Goal: Information Seeking & Learning: Learn about a topic

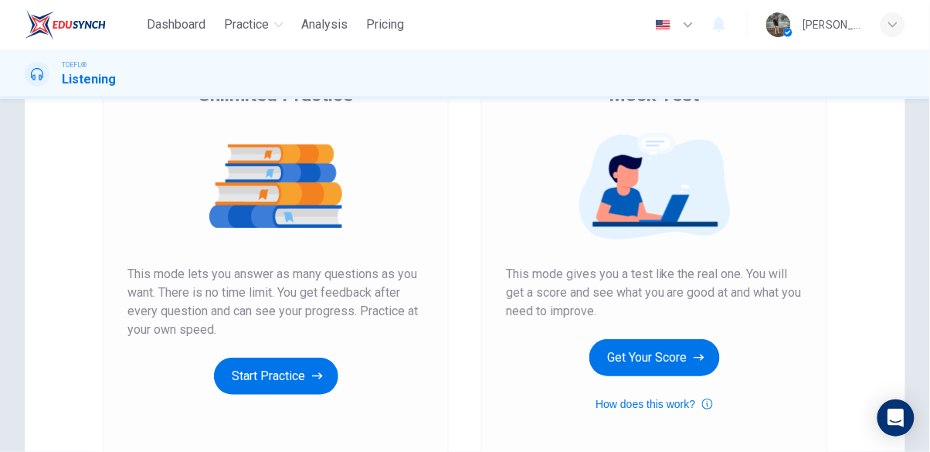
scroll to position [184, 0]
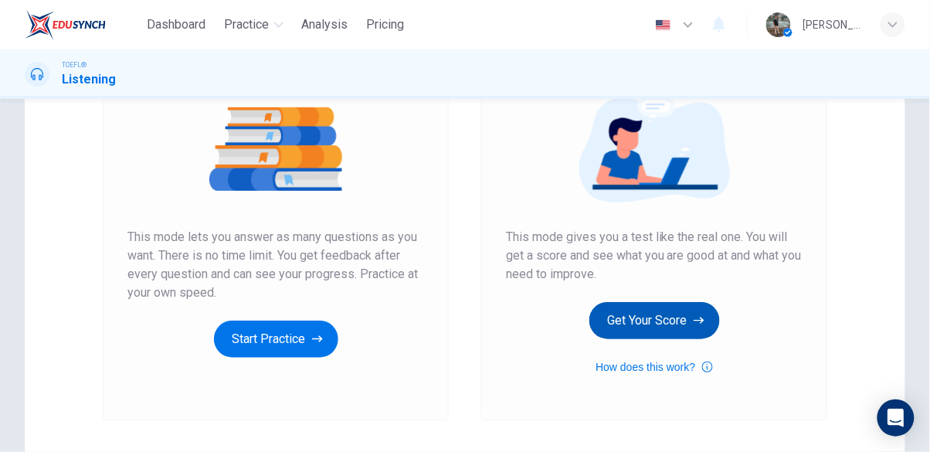
click at [672, 326] on button "Get Your Score" at bounding box center [655, 320] width 131 height 37
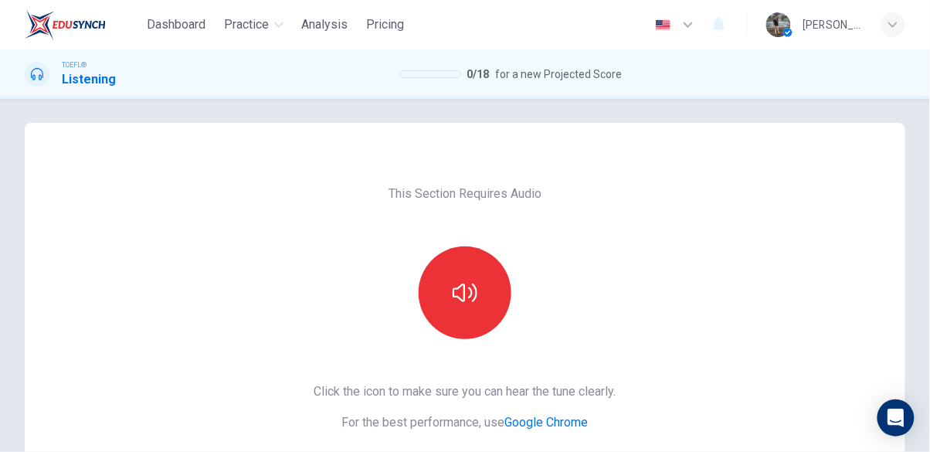
scroll to position [81, 0]
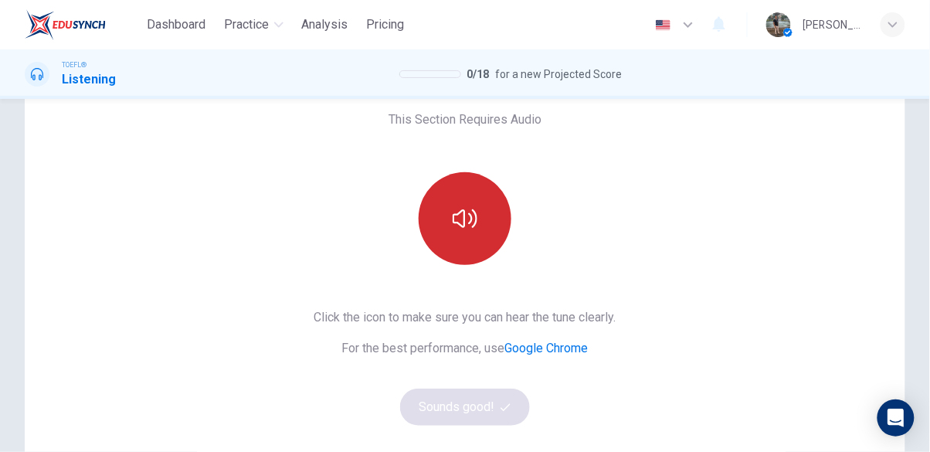
click at [473, 220] on icon "button" at bounding box center [465, 218] width 25 height 25
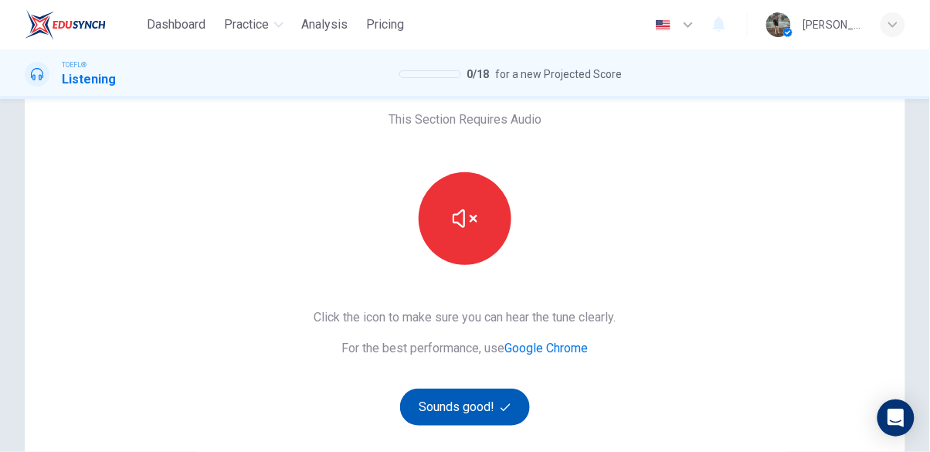
click at [445, 411] on button "Sounds good!" at bounding box center [465, 407] width 130 height 37
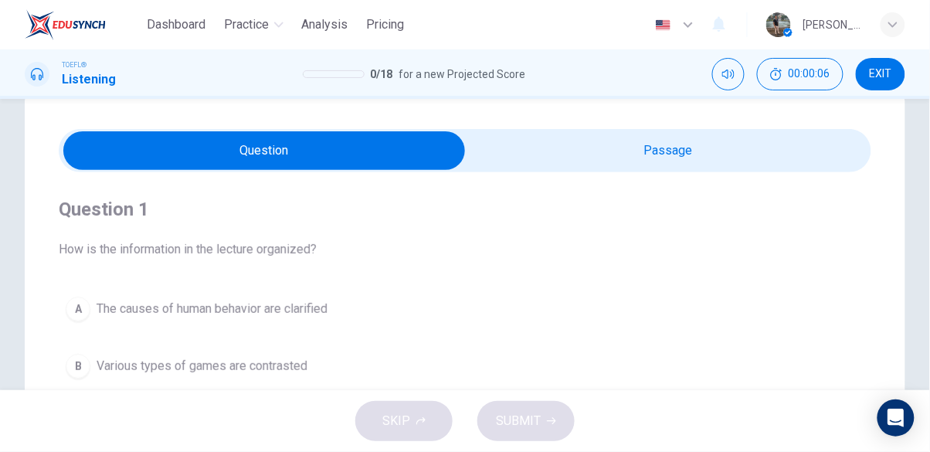
scroll to position [0, 0]
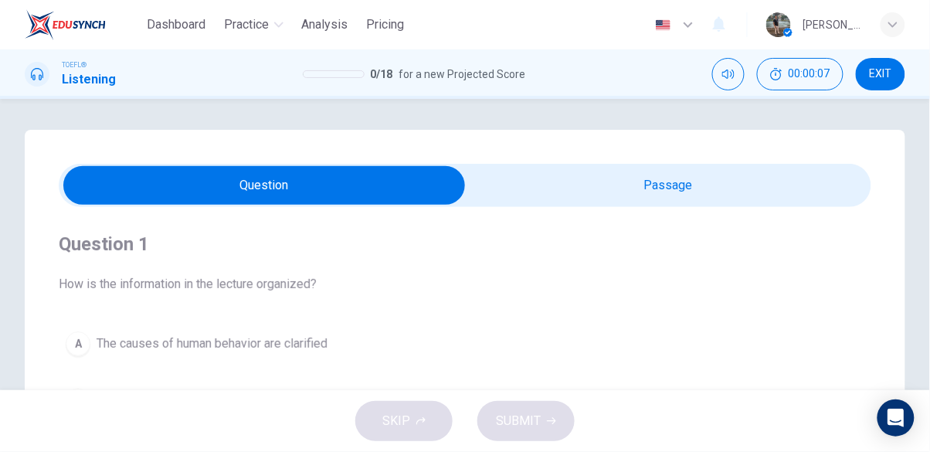
click at [728, 185] on input "checkbox" at bounding box center [264, 185] width 1219 height 39
checkbox input "true"
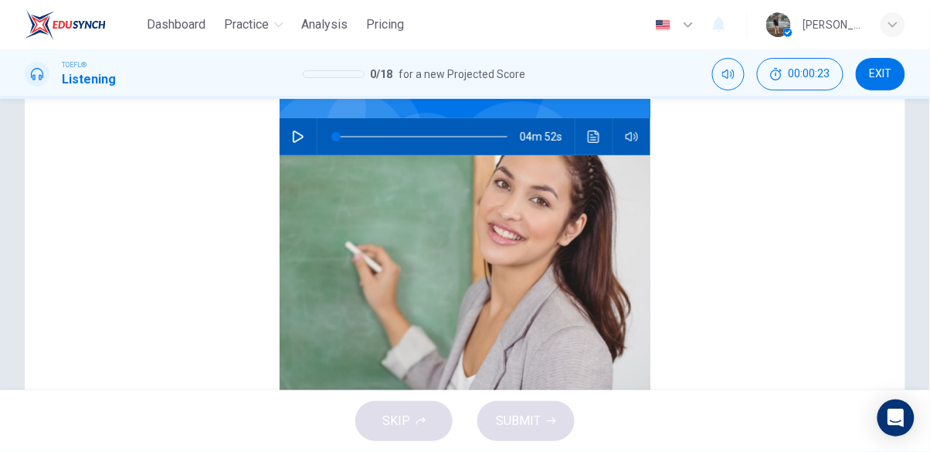
scroll to position [58, 0]
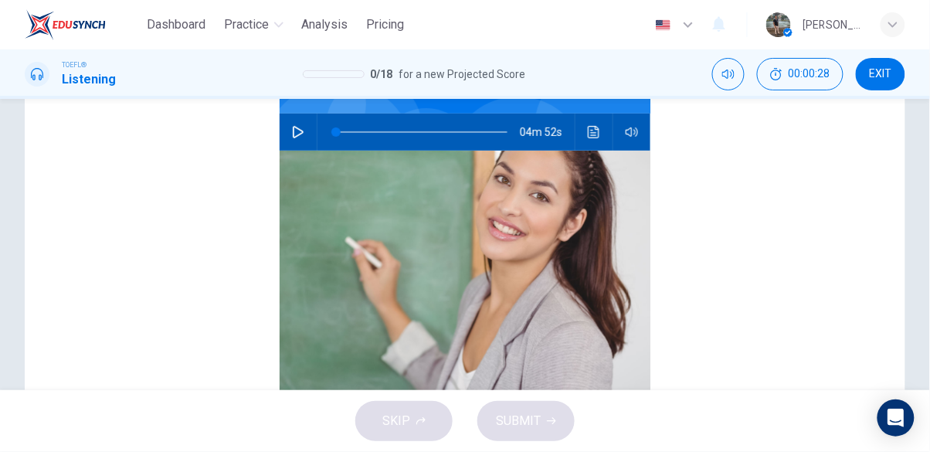
click at [300, 132] on icon "button" at bounding box center [298, 132] width 12 height 12
click at [300, 132] on icon "button" at bounding box center [298, 132] width 9 height 9
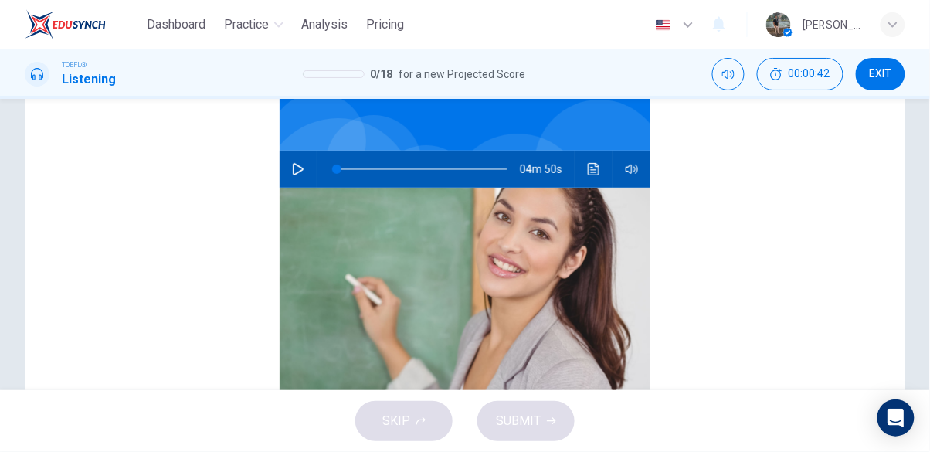
scroll to position [0, 0]
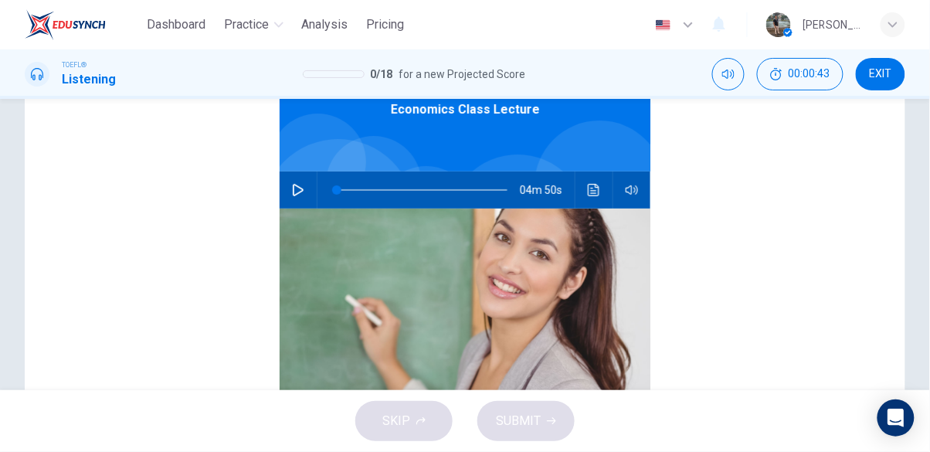
click at [298, 185] on icon "button" at bounding box center [298, 190] width 12 height 12
type input "1"
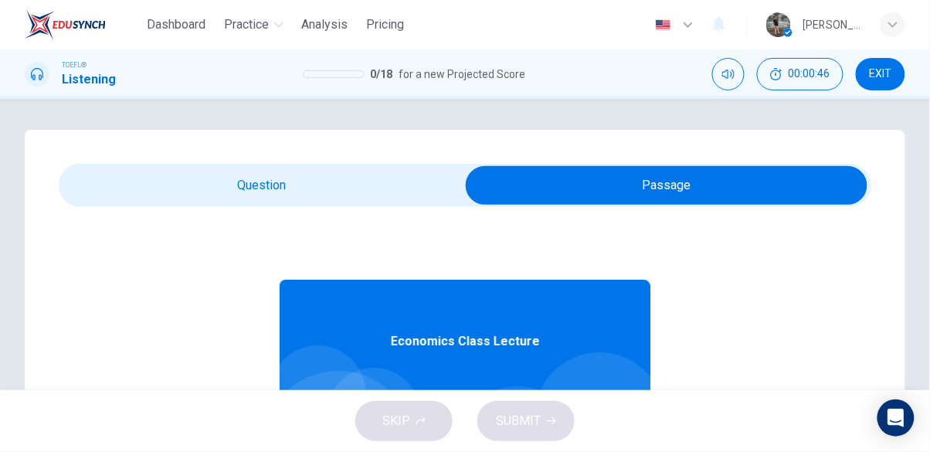
click at [376, 183] on input "checkbox" at bounding box center [666, 185] width 1219 height 39
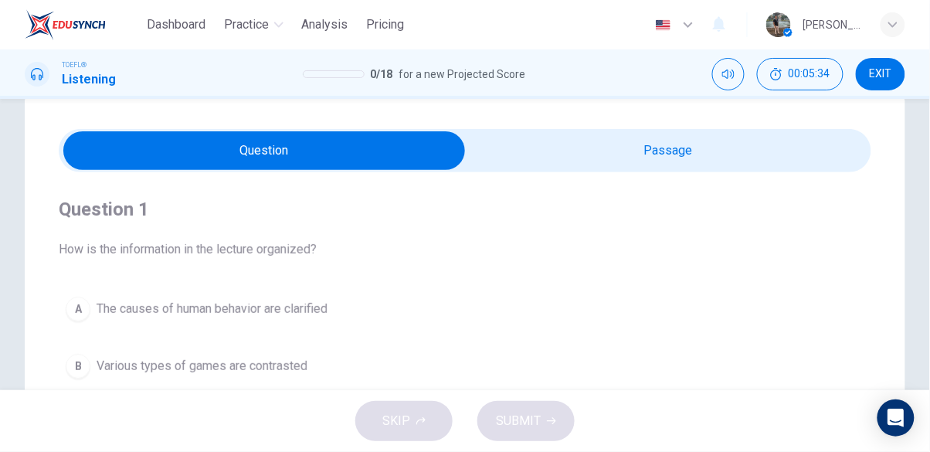
scroll to position [22, 0]
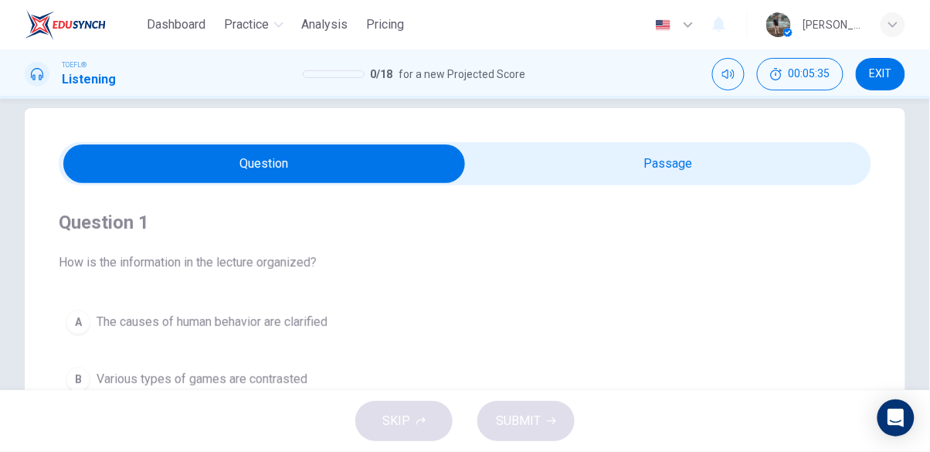
click at [770, 162] on input "checkbox" at bounding box center [264, 164] width 1219 height 39
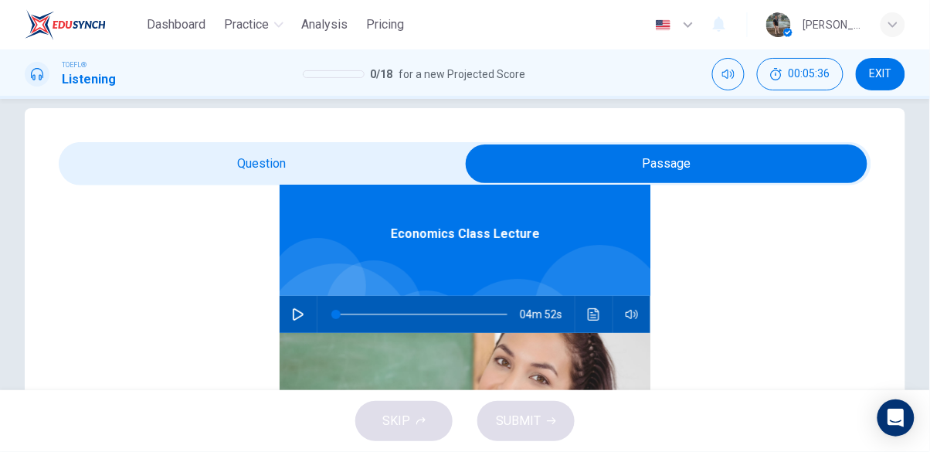
scroll to position [87, 0]
click at [303, 161] on input "checkbox" at bounding box center [666, 164] width 1219 height 39
checkbox input "false"
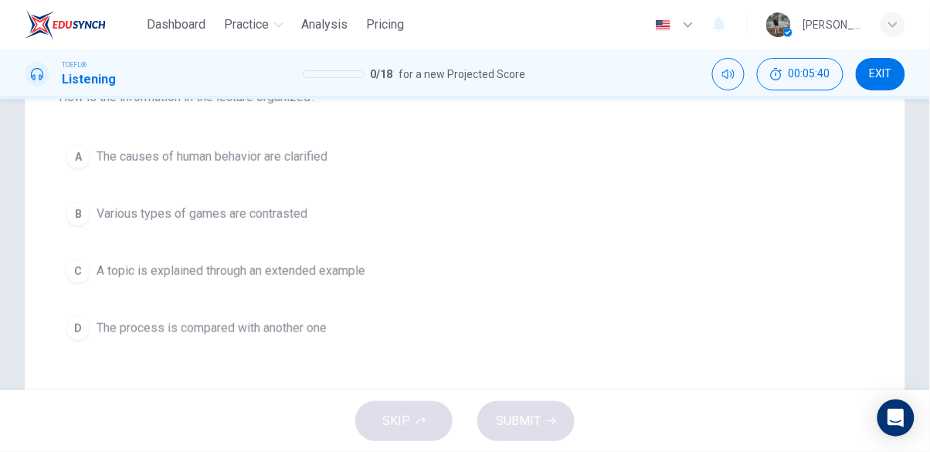
scroll to position [187, 0]
click at [296, 266] on span "A topic is explained through an extended example" at bounding box center [231, 271] width 269 height 19
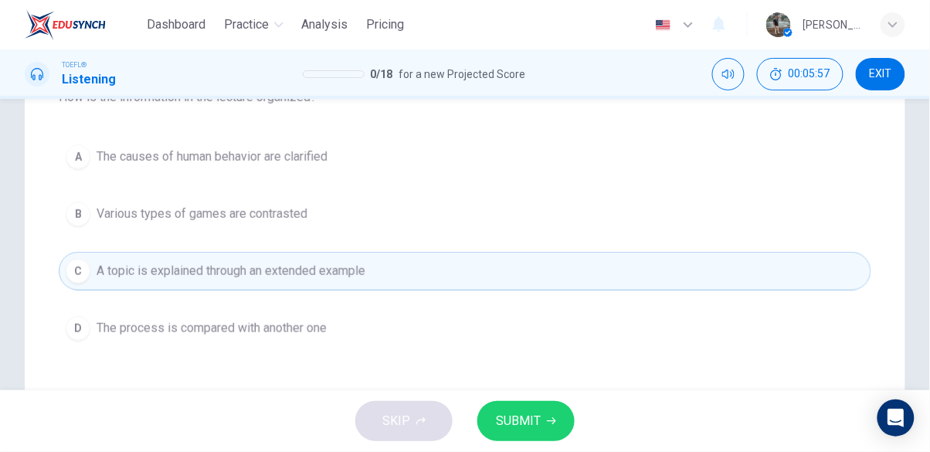
click at [532, 424] on span "SUBMIT" at bounding box center [518, 421] width 45 height 22
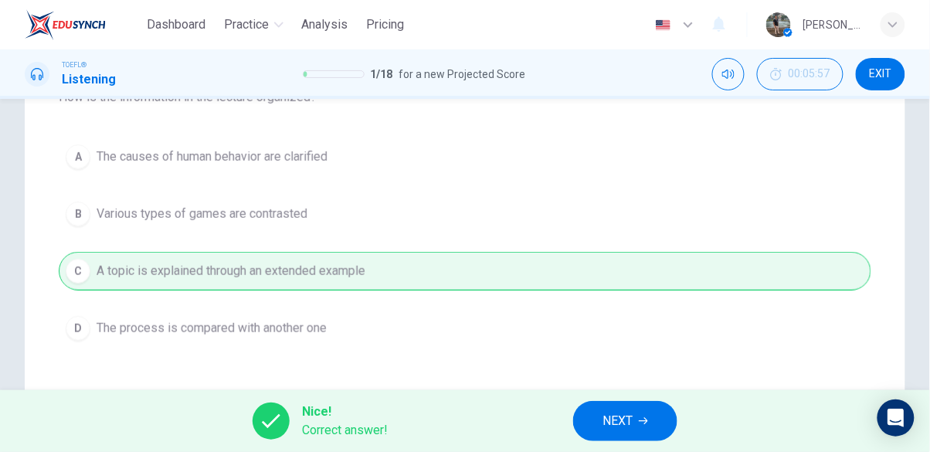
click at [631, 421] on span "NEXT" at bounding box center [618, 421] width 30 height 22
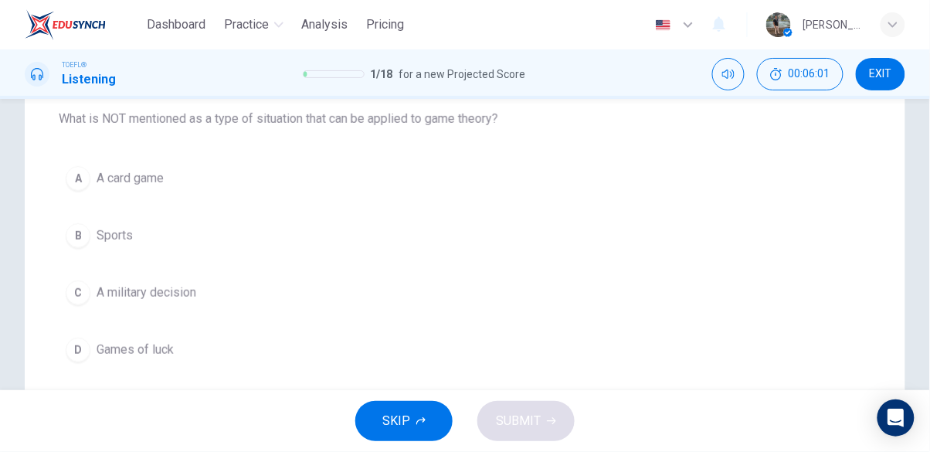
scroll to position [165, 0]
click at [137, 233] on button "B Sports" at bounding box center [465, 235] width 813 height 39
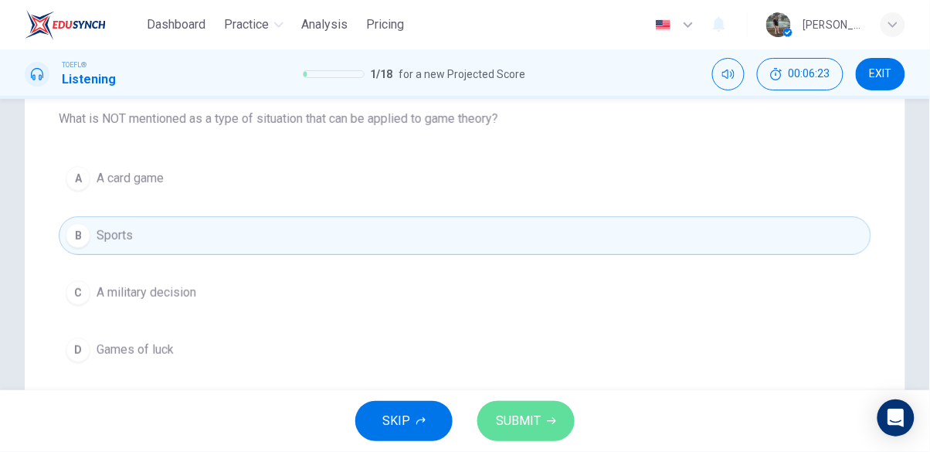
click at [532, 424] on span "SUBMIT" at bounding box center [518, 421] width 45 height 22
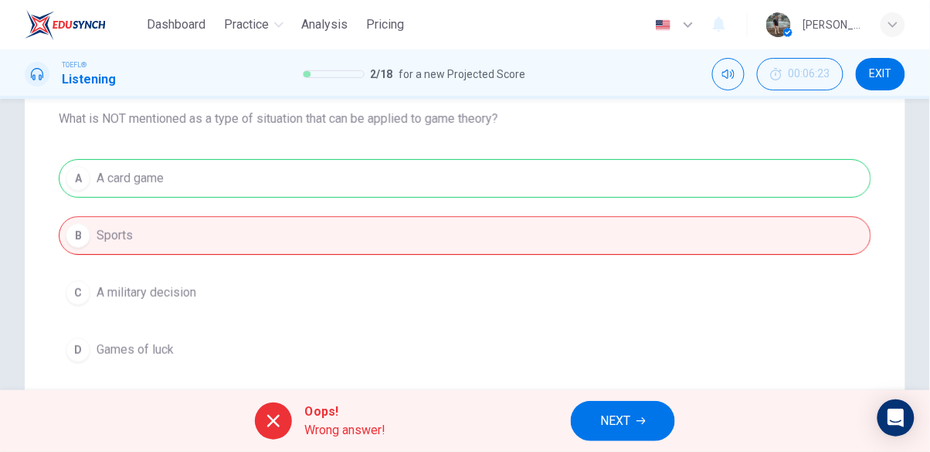
click at [638, 427] on button "NEXT" at bounding box center [623, 421] width 104 height 40
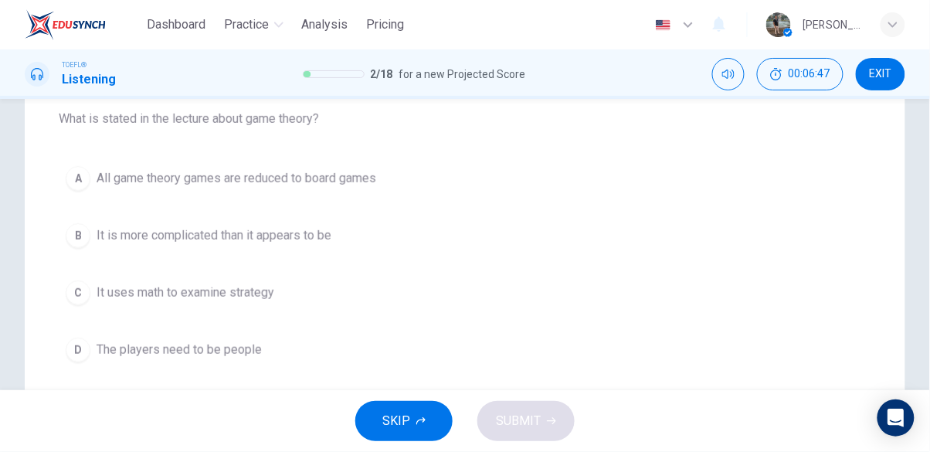
click at [167, 296] on span "It uses math to examine strategy" at bounding box center [186, 293] width 178 height 19
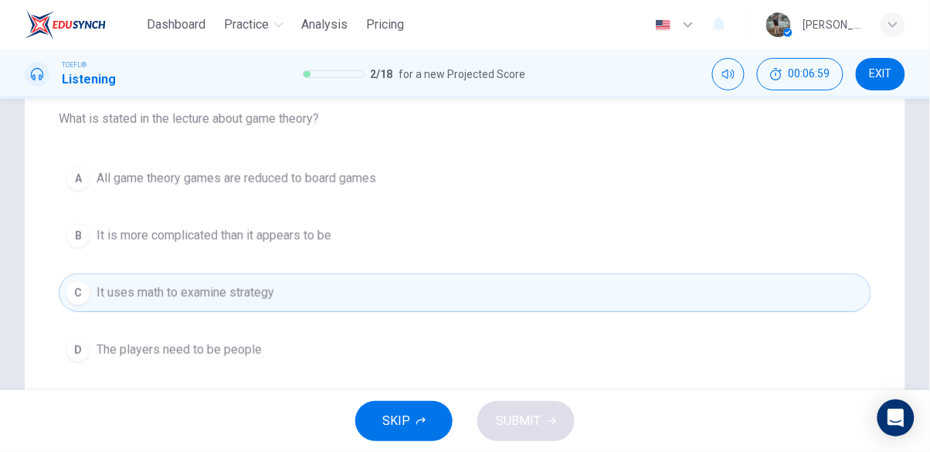
click at [551, 419] on div "SKIP SUBMIT" at bounding box center [465, 421] width 930 height 62
click at [227, 235] on span "It is more complicated than it appears to be" at bounding box center [214, 235] width 235 height 19
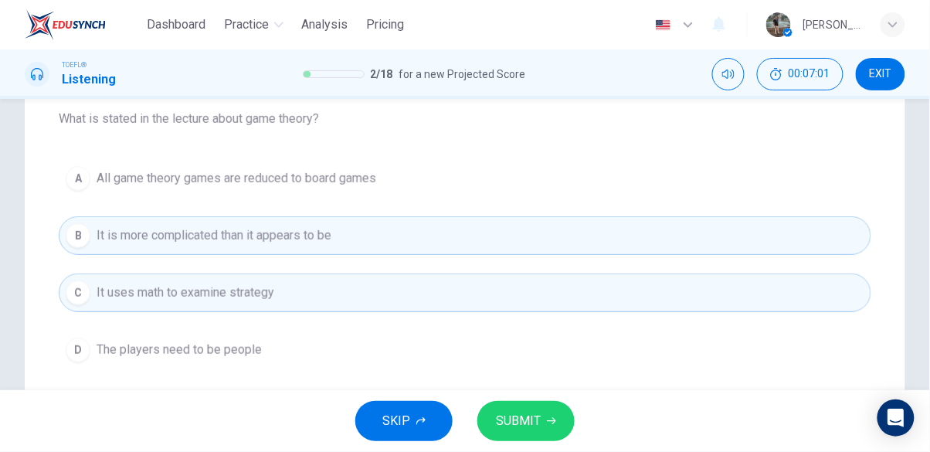
click at [526, 414] on span "SUBMIT" at bounding box center [518, 421] width 45 height 22
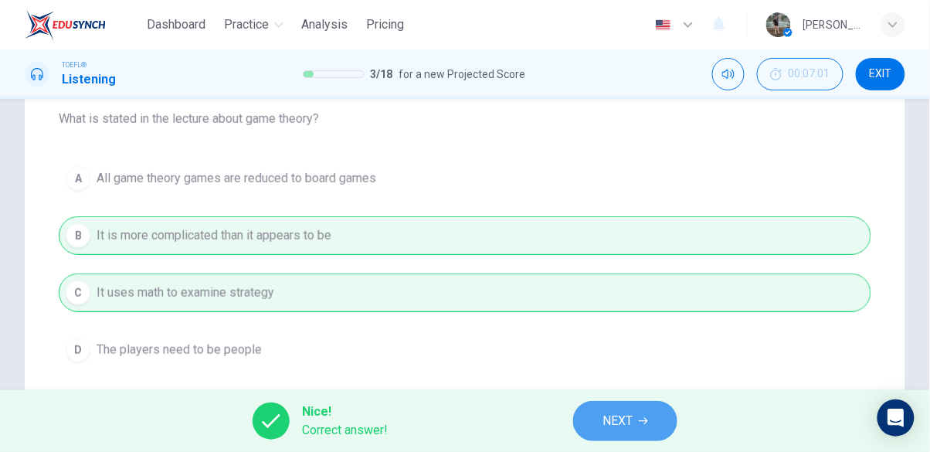
click at [647, 415] on button "NEXT" at bounding box center [625, 421] width 104 height 40
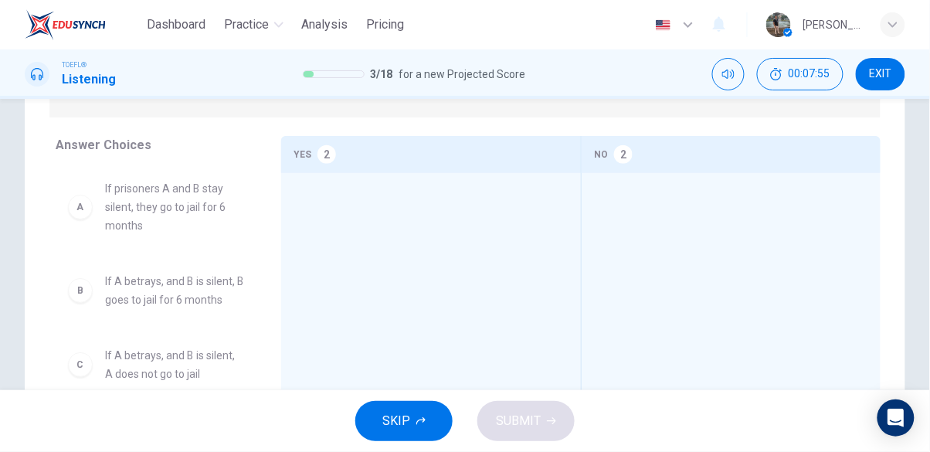
scroll to position [290, 0]
click at [83, 204] on div "A If prisoners A and B stay silent, they go to jail for 6 months B If A betrays…" at bounding box center [156, 282] width 201 height 238
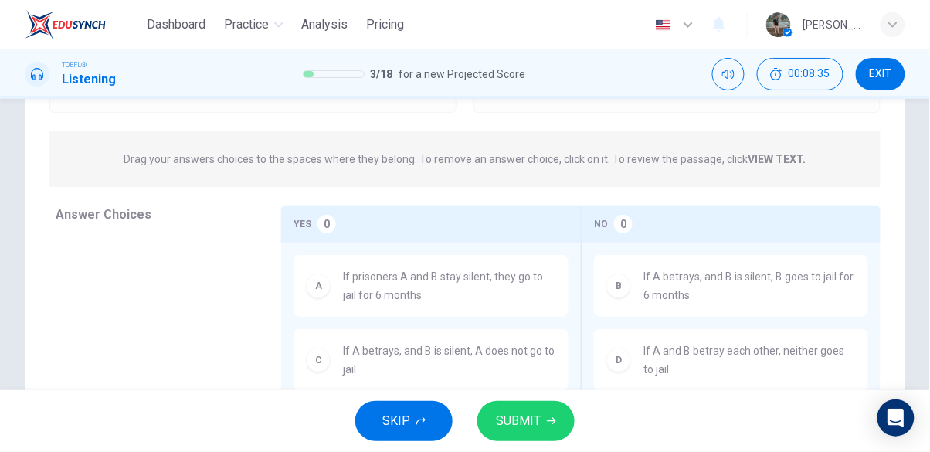
scroll to position [354, 0]
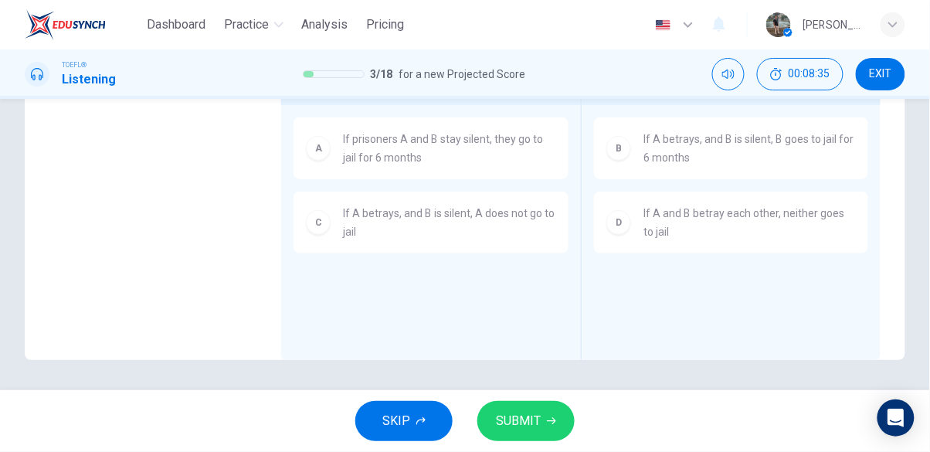
click at [550, 427] on button "SUBMIT" at bounding box center [526, 421] width 97 height 40
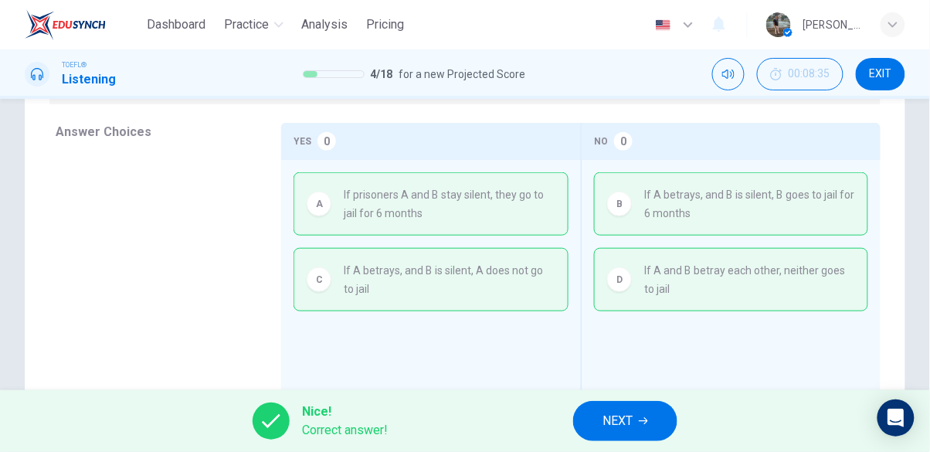
scroll to position [298, 0]
click at [642, 425] on icon "button" at bounding box center [643, 421] width 9 height 9
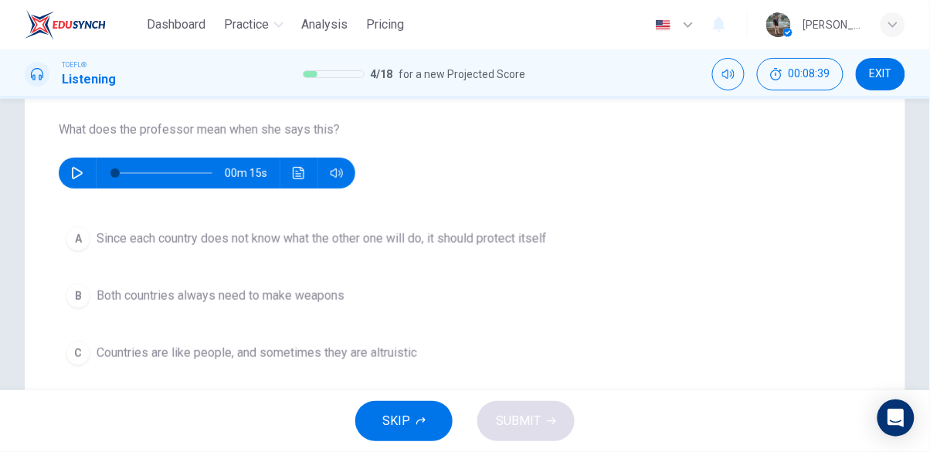
scroll to position [160, 0]
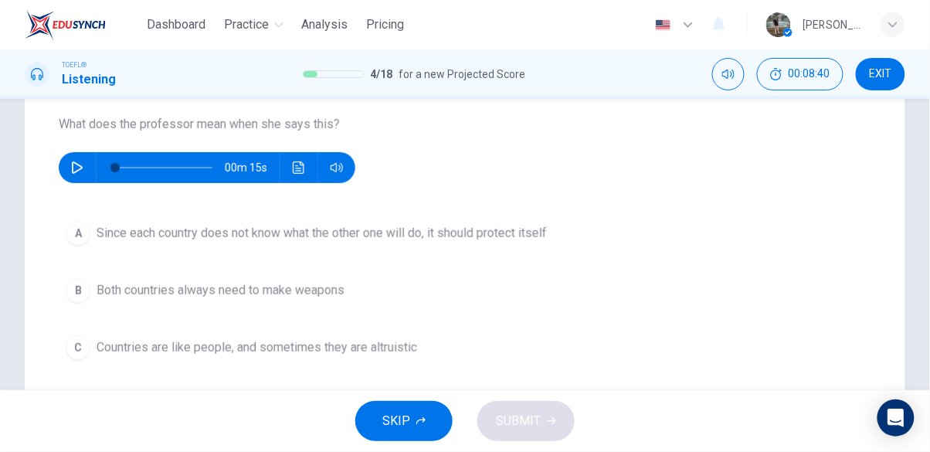
click at [67, 179] on div "00m 15s" at bounding box center [207, 167] width 297 height 31
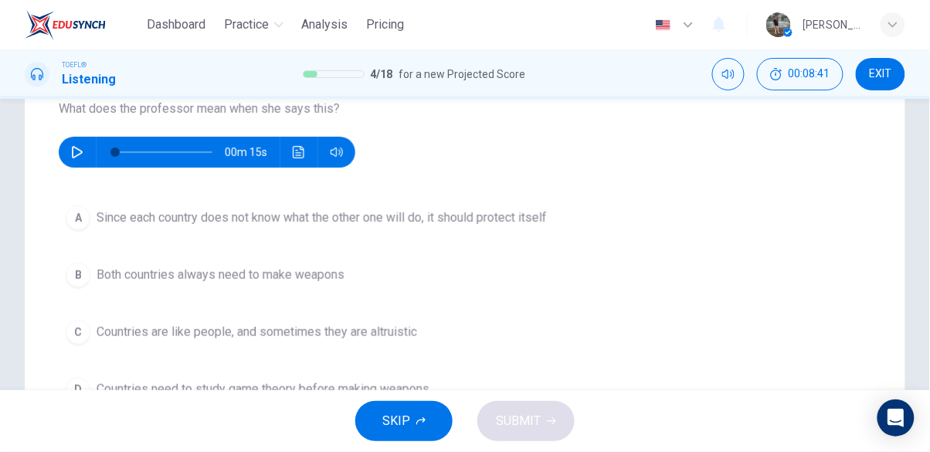
scroll to position [177, 0]
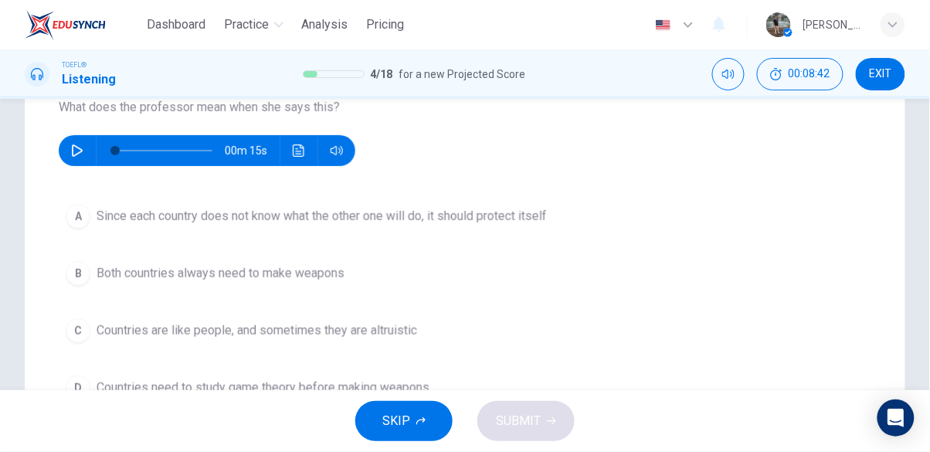
click at [73, 156] on icon "button" at bounding box center [77, 151] width 11 height 12
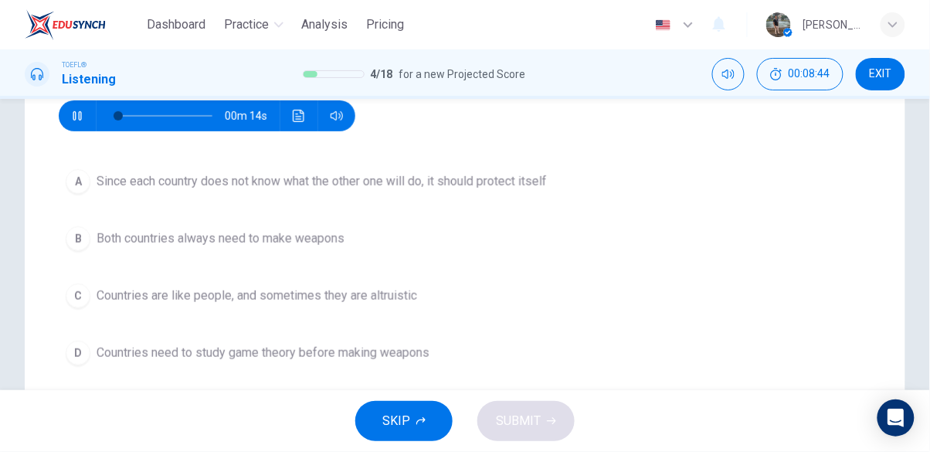
scroll to position [210, 0]
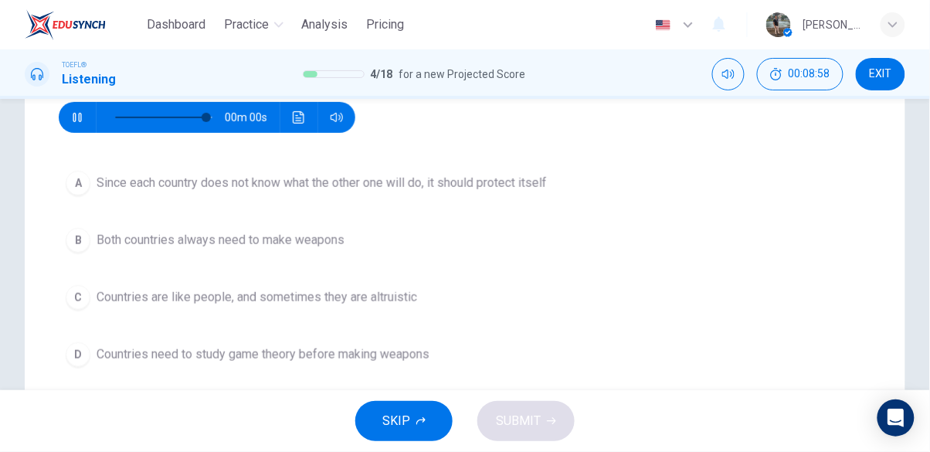
type input "0"
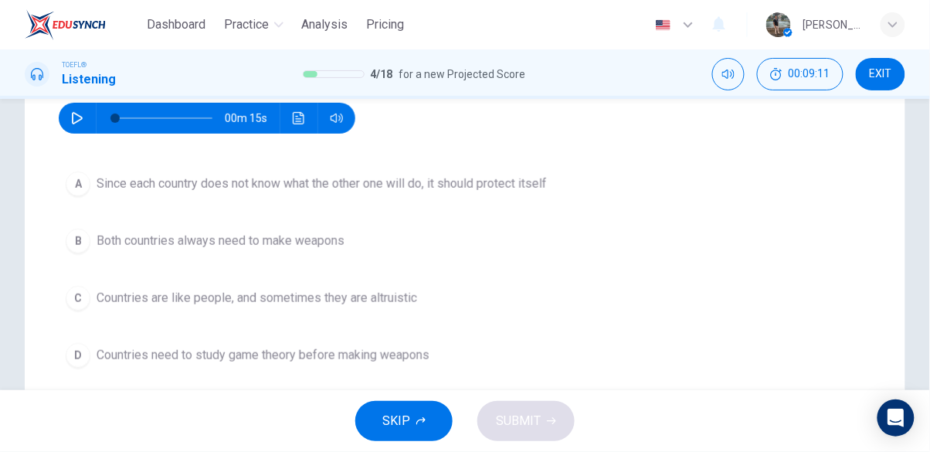
click at [505, 175] on span "Since each country does not know what the other one will do, it should protect …" at bounding box center [322, 184] width 451 height 19
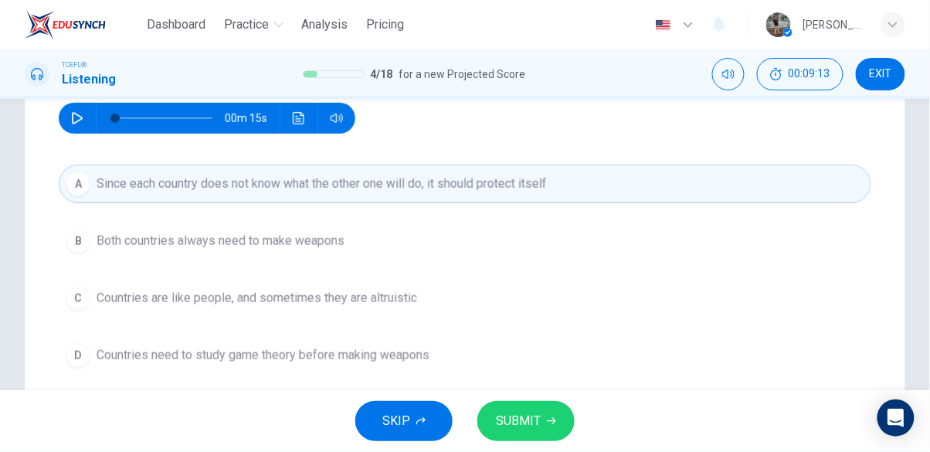
click at [543, 412] on button "SUBMIT" at bounding box center [526, 421] width 97 height 40
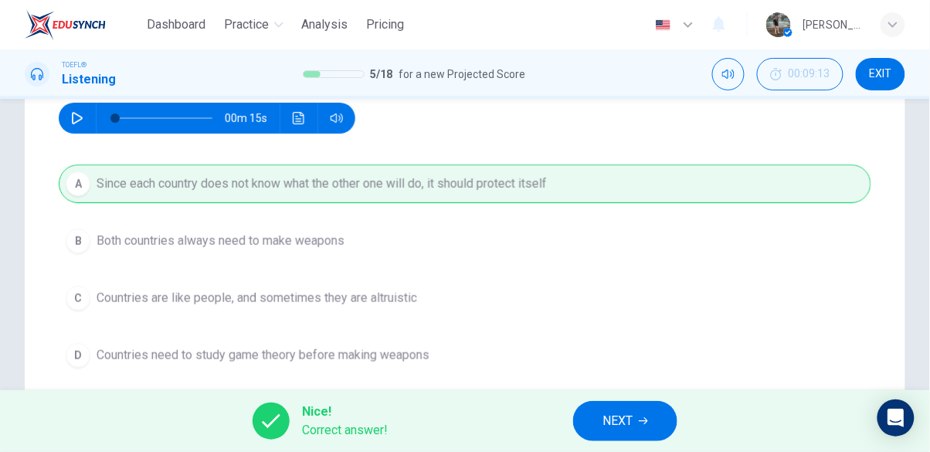
click at [626, 430] on span "NEXT" at bounding box center [618, 421] width 30 height 22
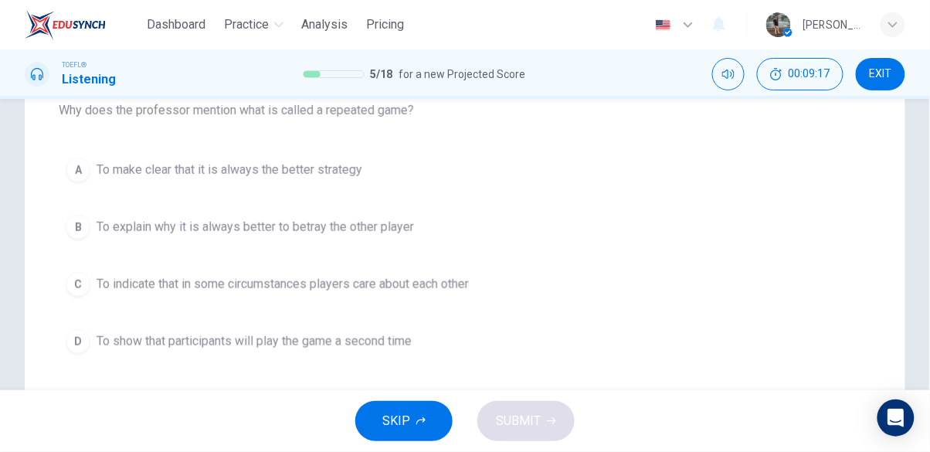
scroll to position [176, 0]
click at [449, 287] on span "To indicate that in some circumstances players care about each other" at bounding box center [283, 282] width 372 height 19
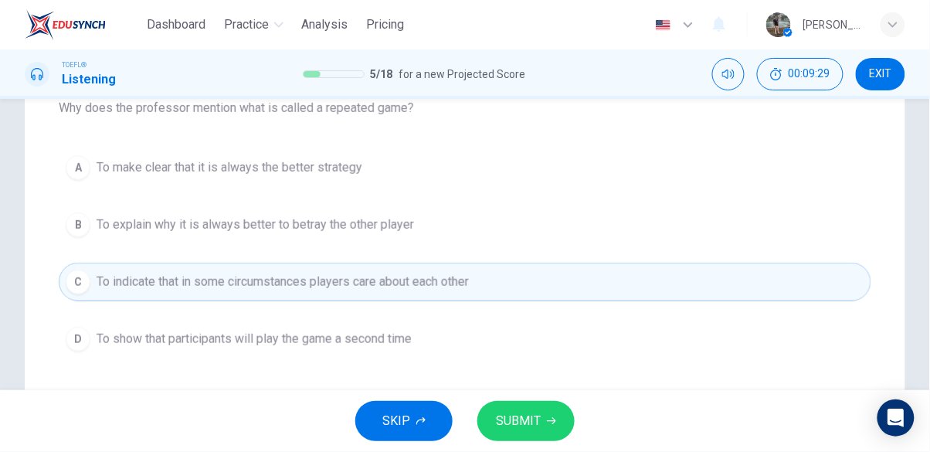
click at [550, 423] on icon "button" at bounding box center [551, 421] width 9 height 9
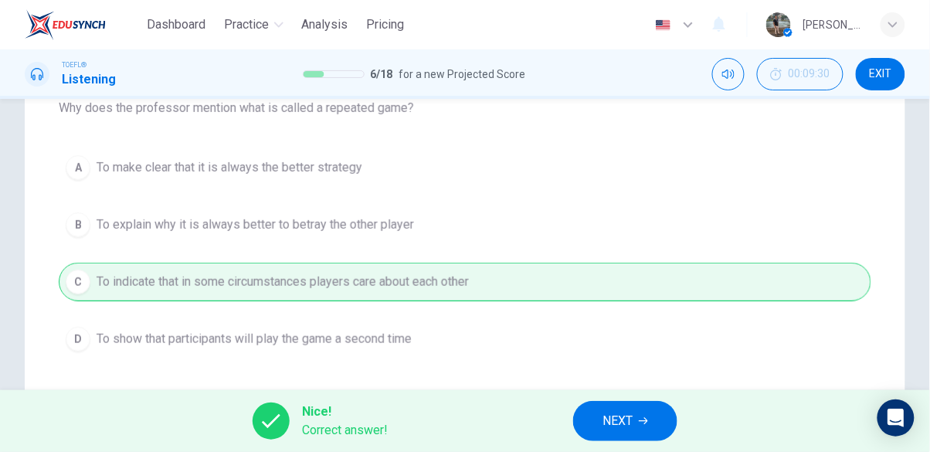
click at [631, 417] on span "NEXT" at bounding box center [618, 421] width 30 height 22
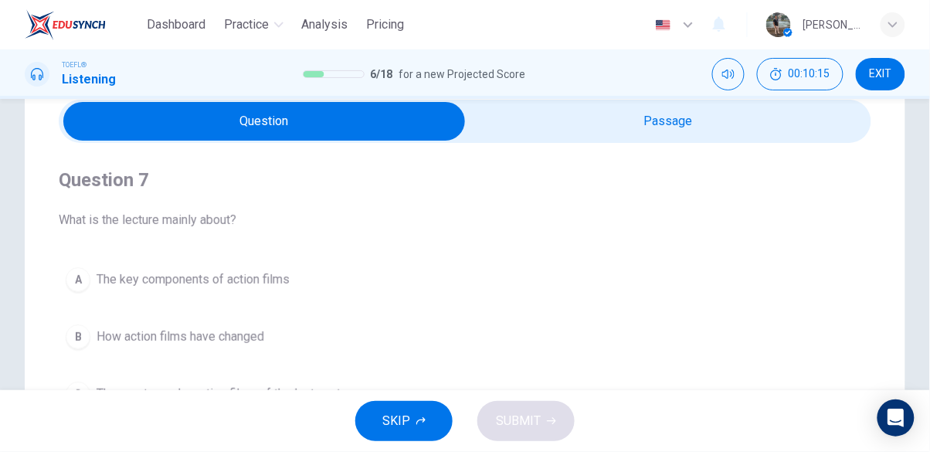
scroll to position [53, 0]
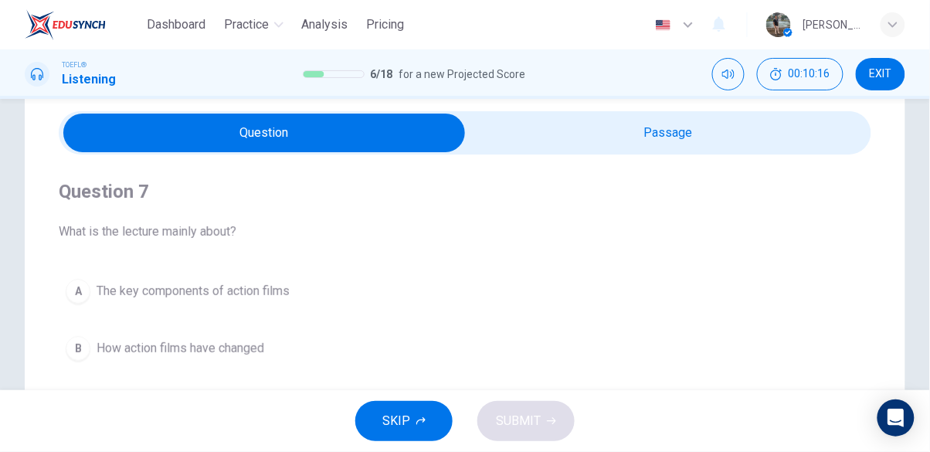
click at [652, 138] on input "checkbox" at bounding box center [264, 133] width 1219 height 39
checkbox input "true"
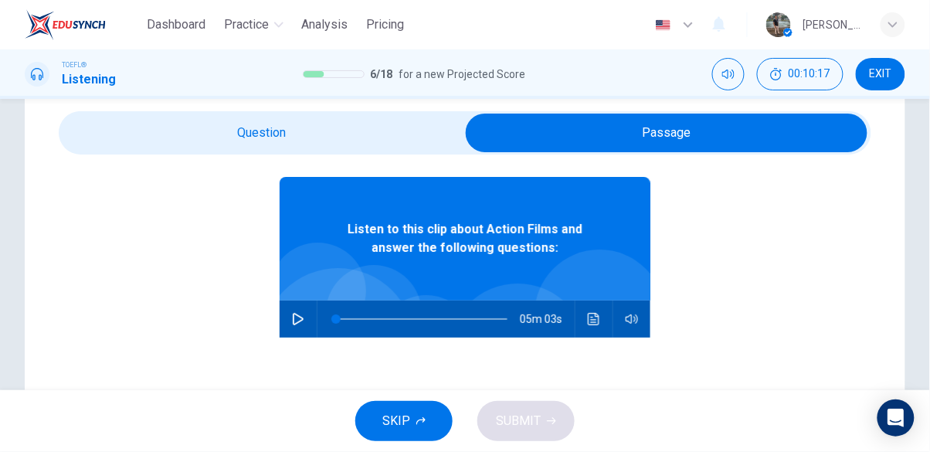
scroll to position [87, 0]
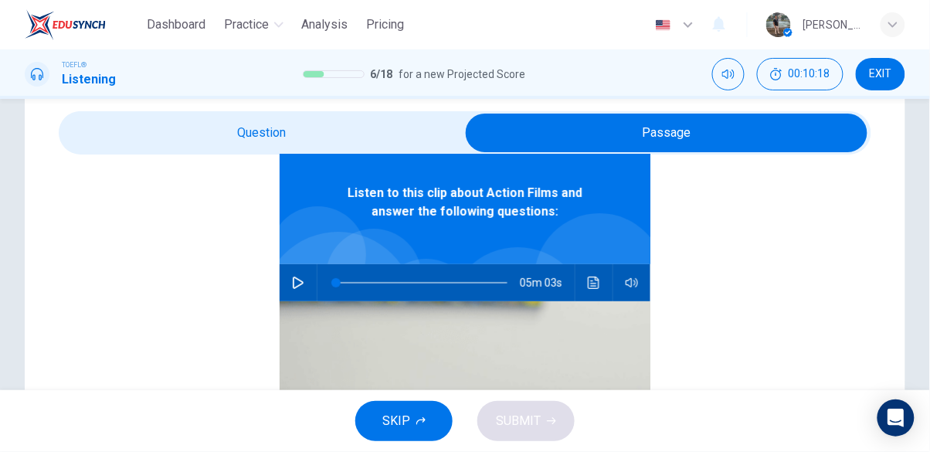
click at [294, 291] on button "button" at bounding box center [298, 282] width 25 height 37
type input "0"
click at [303, 128] on input "checkbox" at bounding box center [666, 133] width 1219 height 39
checkbox input "false"
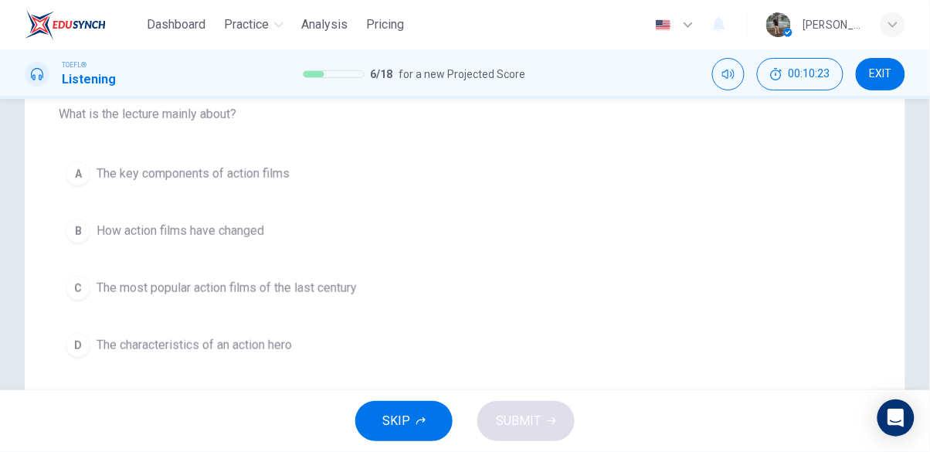
scroll to position [170, 0]
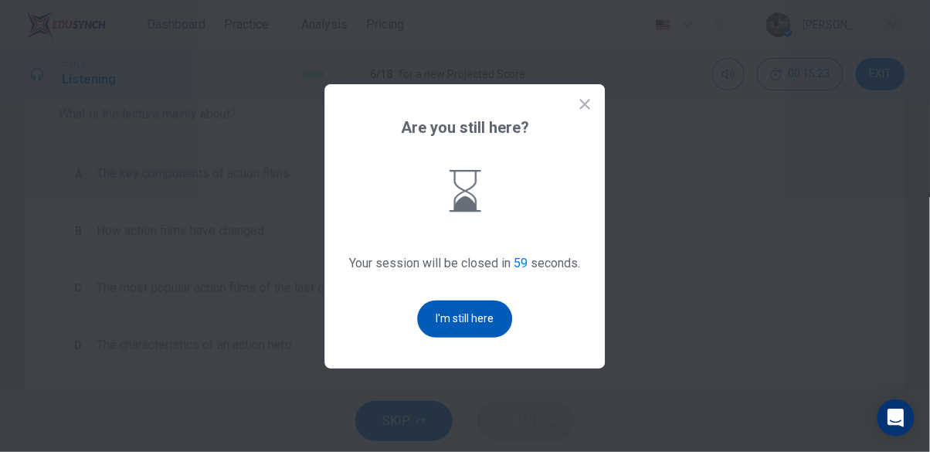
click at [498, 338] on button "I'm still here" at bounding box center [465, 319] width 95 height 37
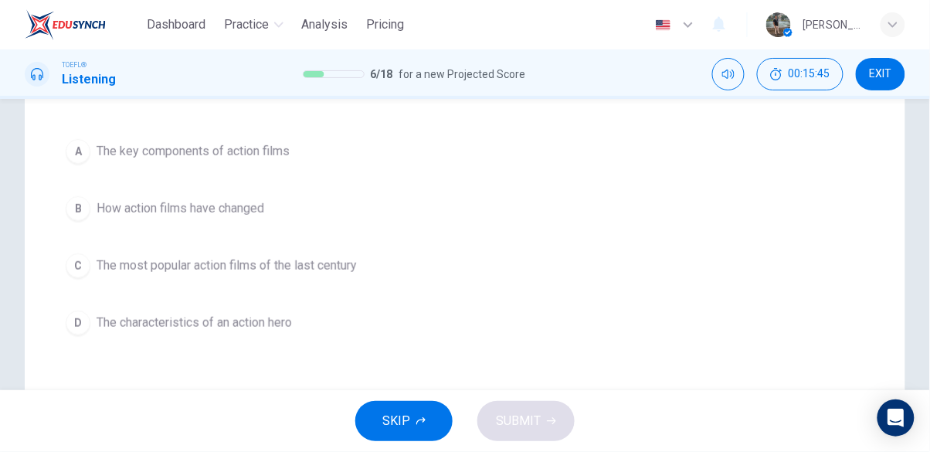
scroll to position [198, 0]
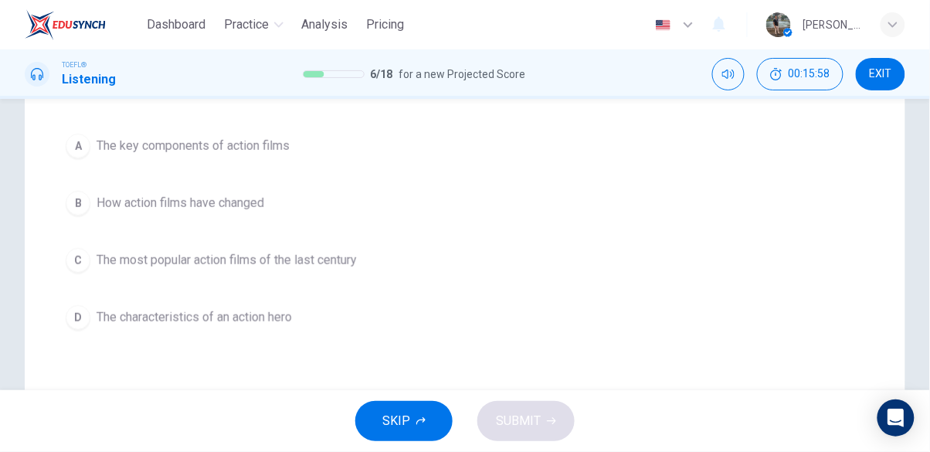
click at [245, 142] on span "The key components of action films" at bounding box center [193, 146] width 193 height 19
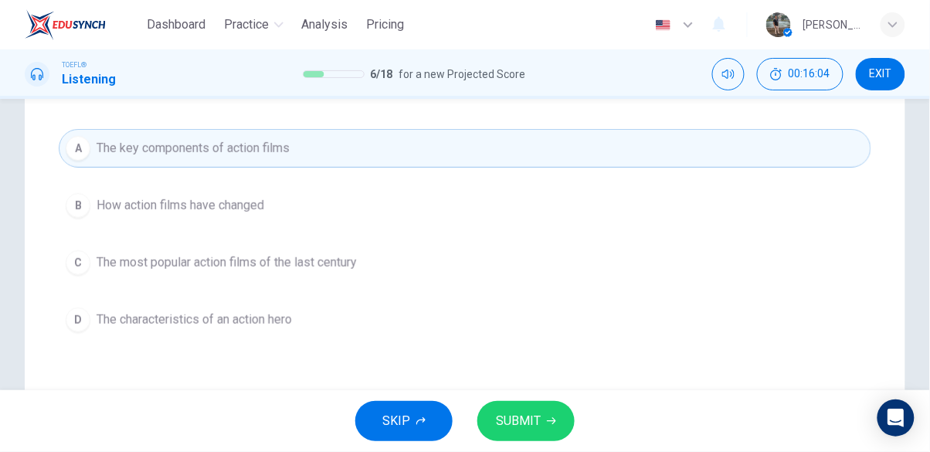
scroll to position [199, 0]
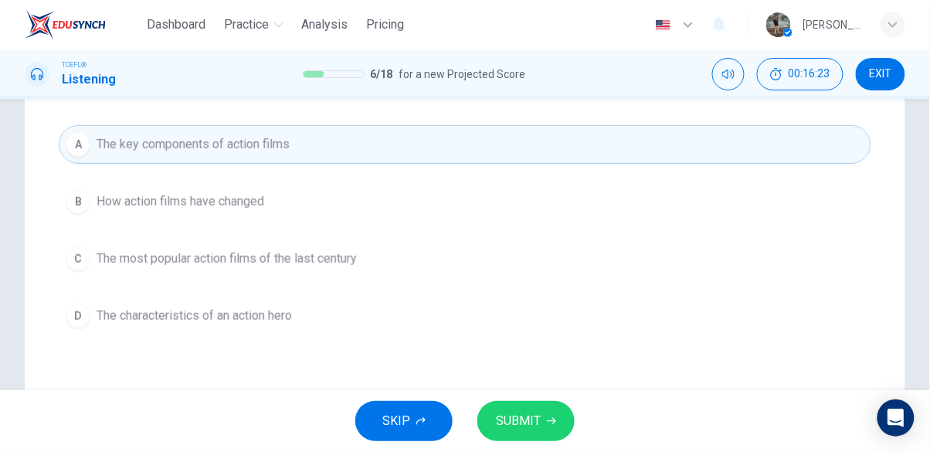
click at [301, 206] on button "B How action films have changed" at bounding box center [465, 201] width 813 height 39
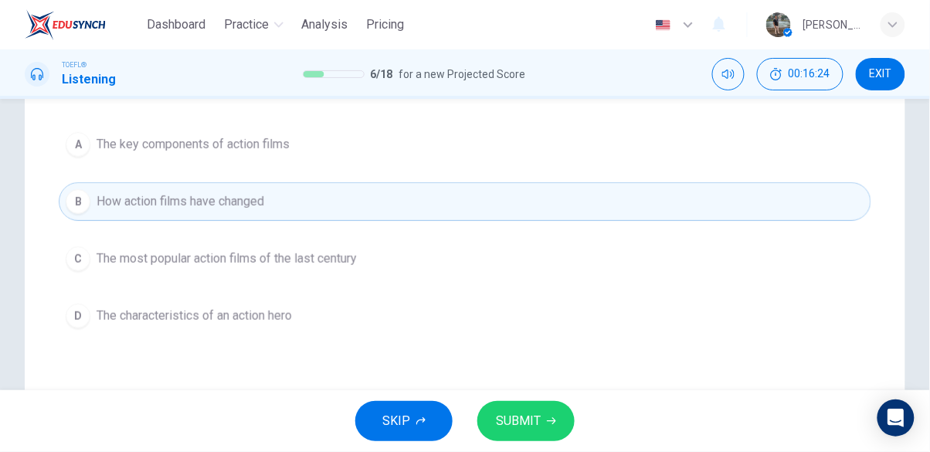
click at [532, 433] on button "SUBMIT" at bounding box center [526, 421] width 97 height 40
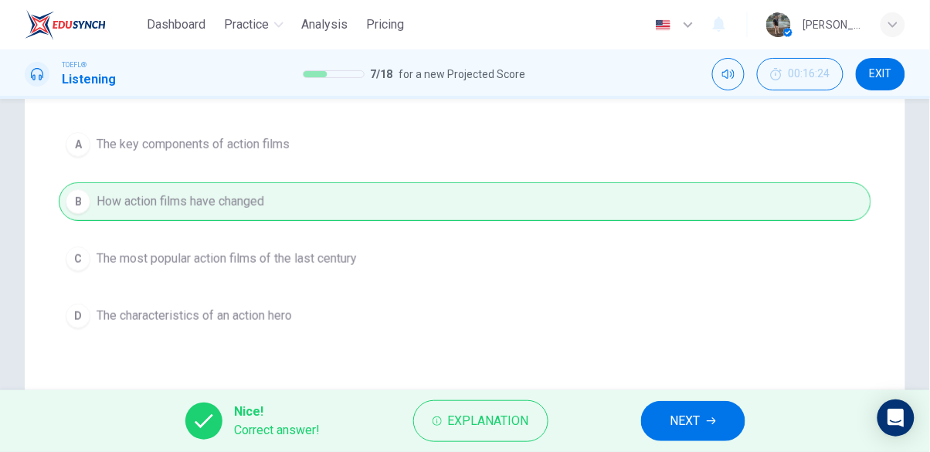
click at [709, 425] on icon "button" at bounding box center [711, 421] width 9 height 9
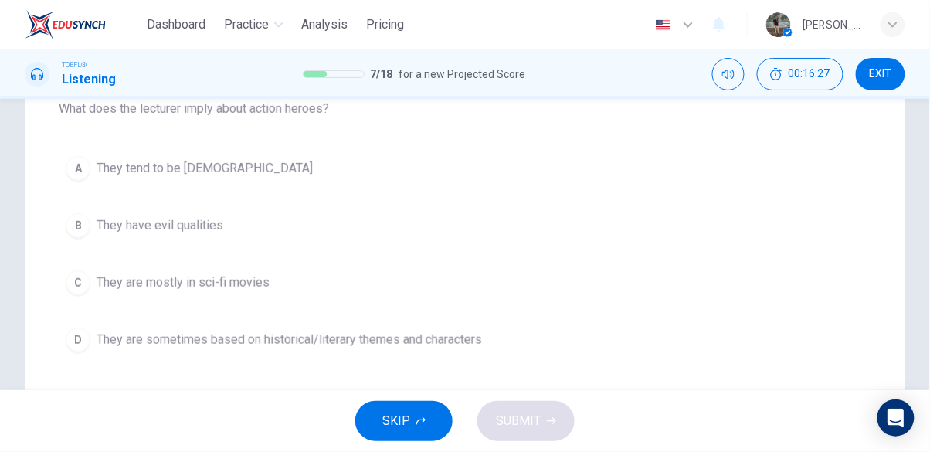
scroll to position [182, 0]
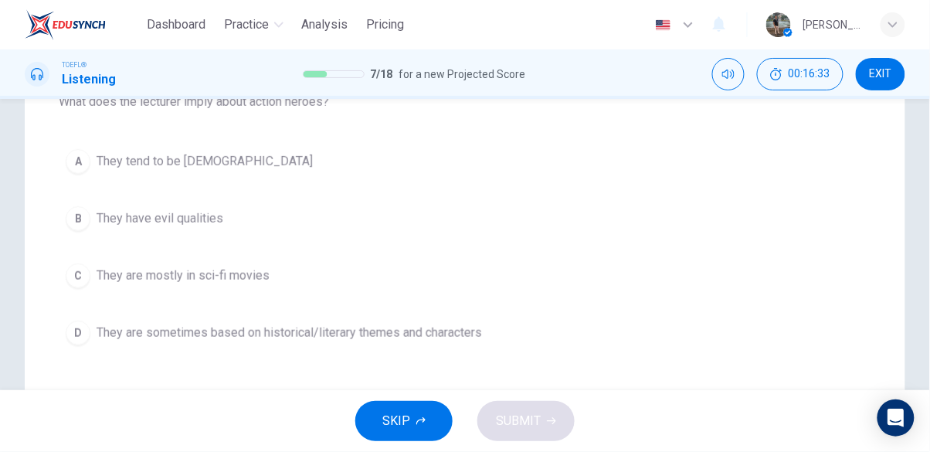
click at [372, 338] on span "They are sometimes based on historical/literary themes and characters" at bounding box center [290, 333] width 386 height 19
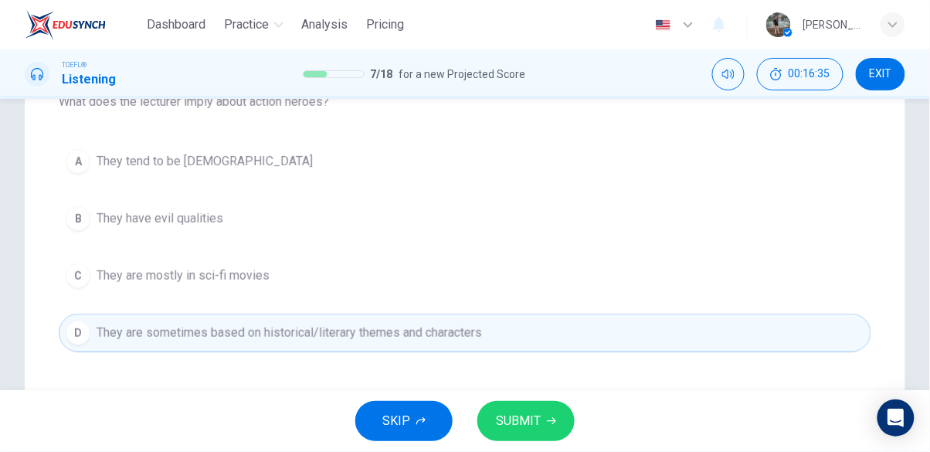
click at [519, 423] on span "SUBMIT" at bounding box center [518, 421] width 45 height 22
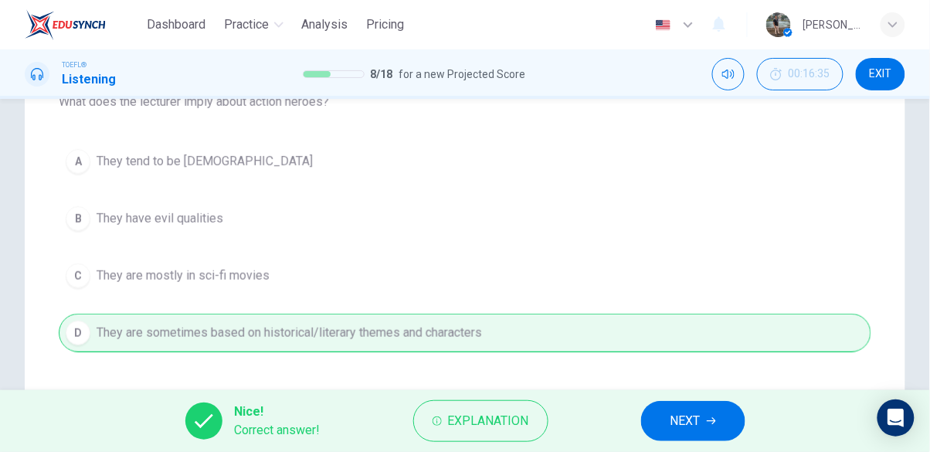
click at [702, 423] on button "NEXT" at bounding box center [693, 421] width 104 height 40
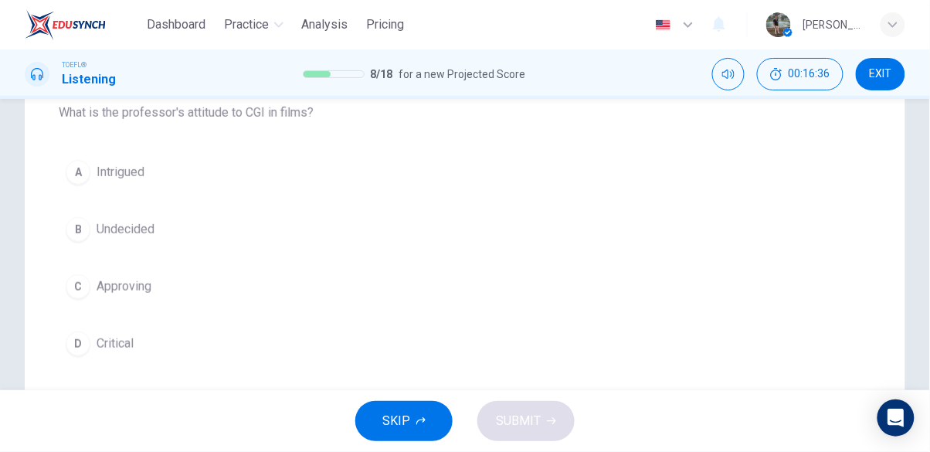
scroll to position [172, 0]
click at [147, 352] on button "D Critical" at bounding box center [465, 344] width 813 height 39
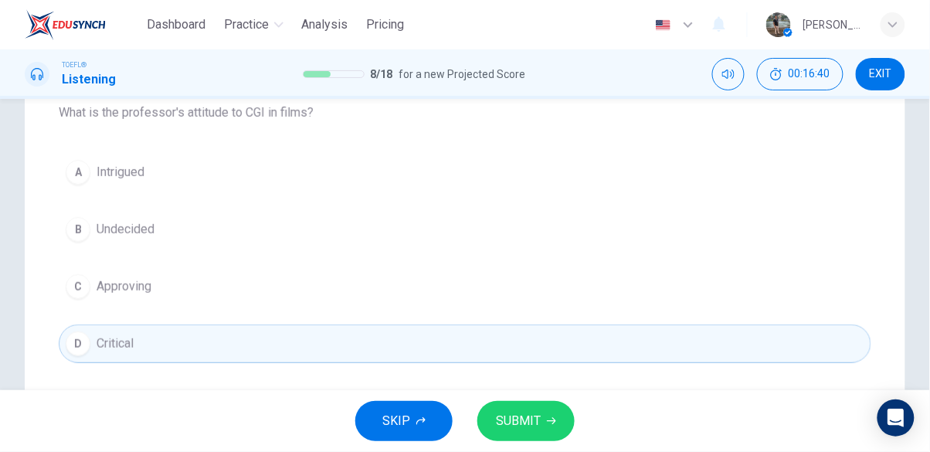
click at [547, 420] on icon "button" at bounding box center [551, 421] width 9 height 9
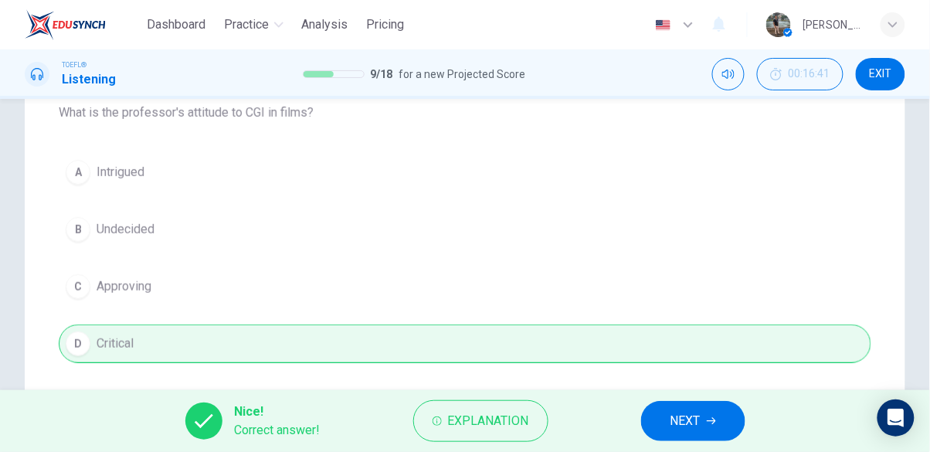
click at [693, 419] on span "NEXT" at bounding box center [686, 421] width 30 height 22
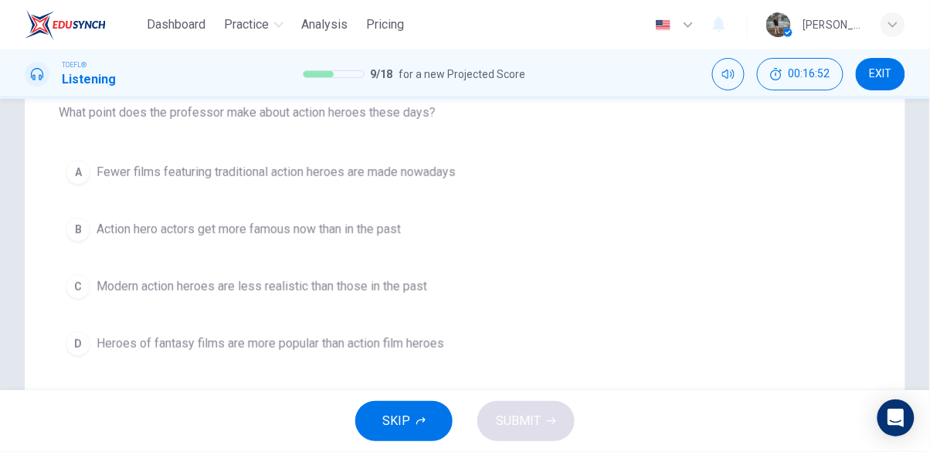
click at [285, 175] on span "Fewer films featuring traditional action heroes are made nowadays" at bounding box center [276, 172] width 359 height 19
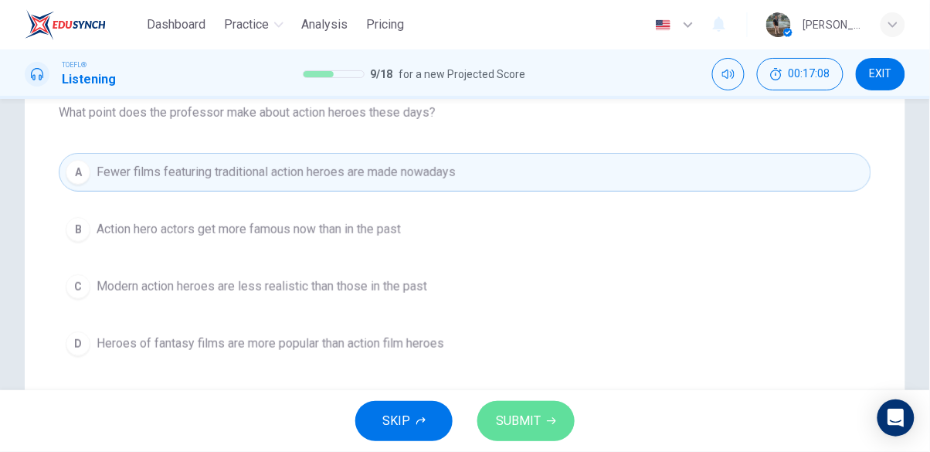
click at [543, 419] on button "SUBMIT" at bounding box center [526, 421] width 97 height 40
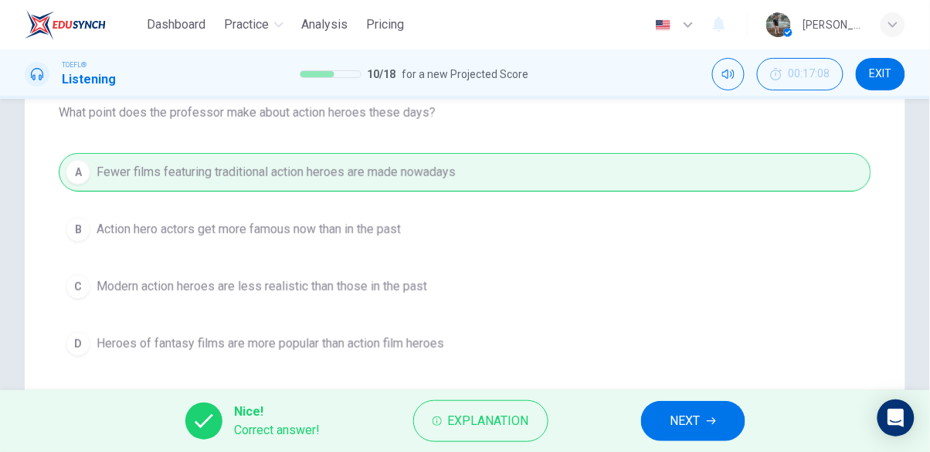
click at [724, 425] on button "NEXT" at bounding box center [693, 421] width 104 height 40
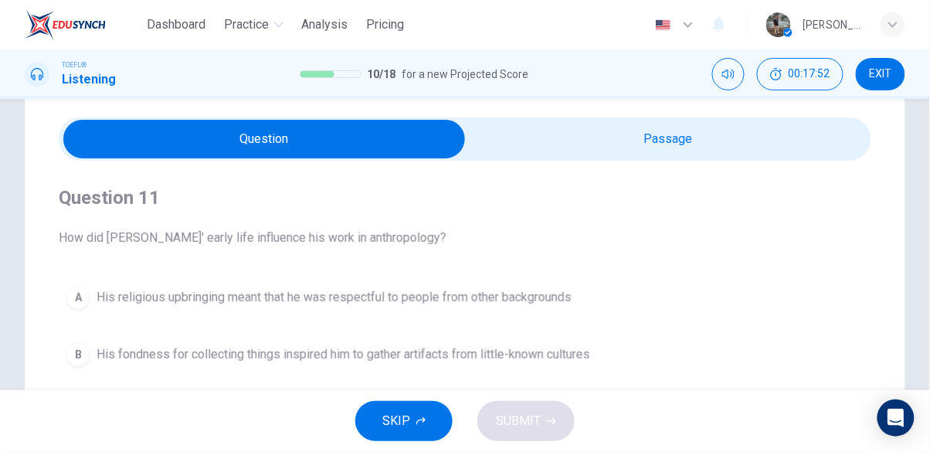
scroll to position [47, 0]
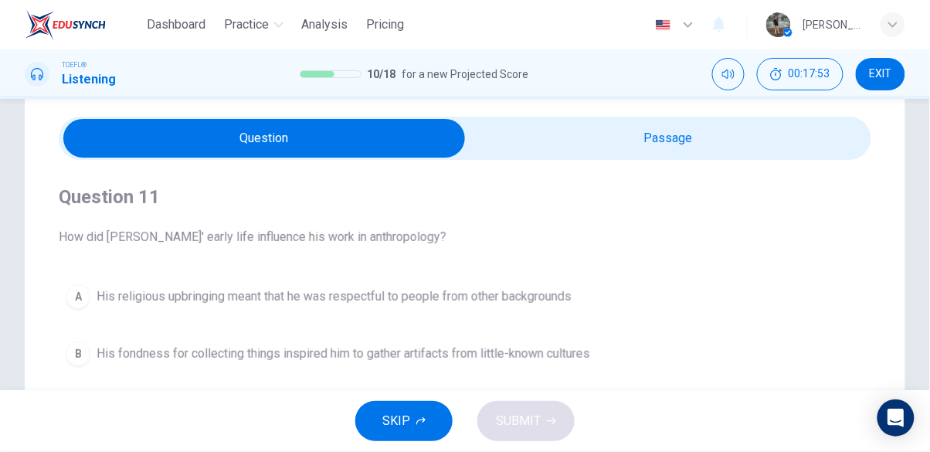
click at [712, 147] on input "checkbox" at bounding box center [264, 138] width 1219 height 39
checkbox input "true"
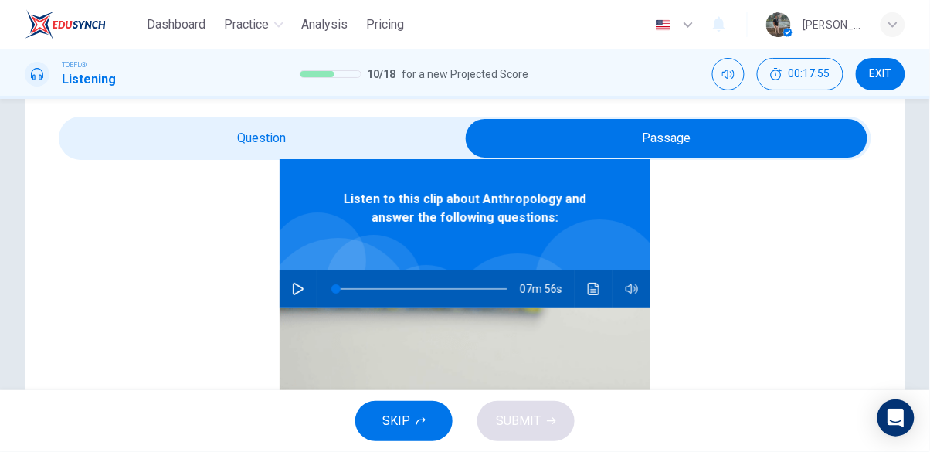
scroll to position [87, 0]
click at [289, 294] on button "button" at bounding box center [298, 288] width 25 height 37
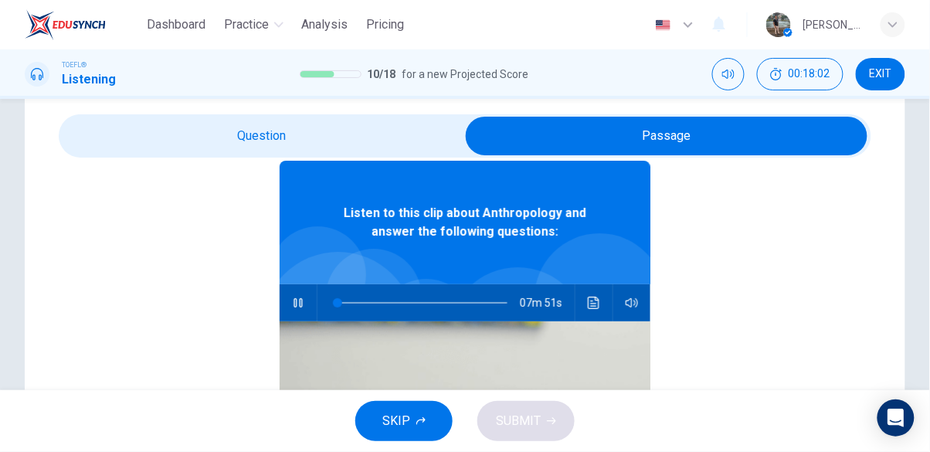
scroll to position [70, 0]
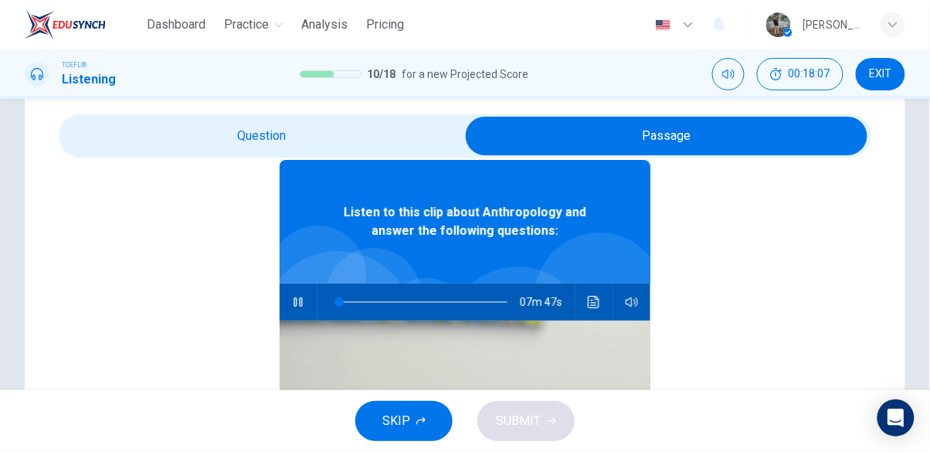
type input "2"
click at [283, 128] on input "checkbox" at bounding box center [666, 136] width 1219 height 39
checkbox input "false"
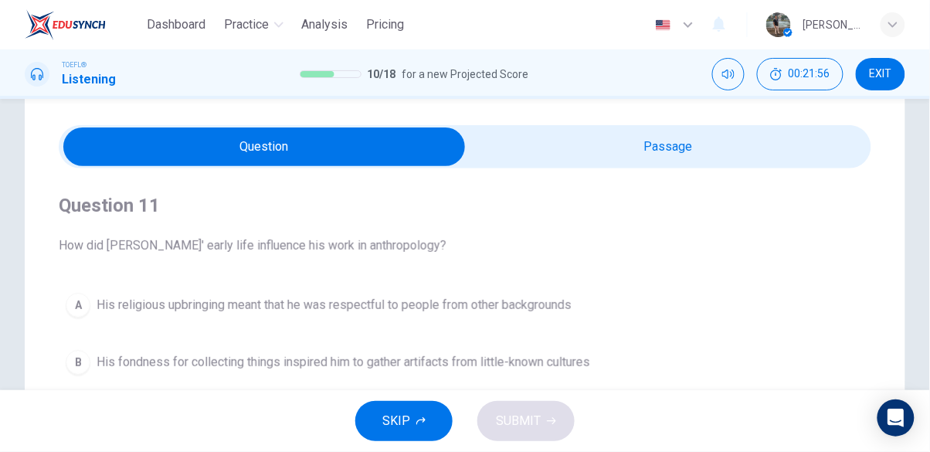
scroll to position [39, 0]
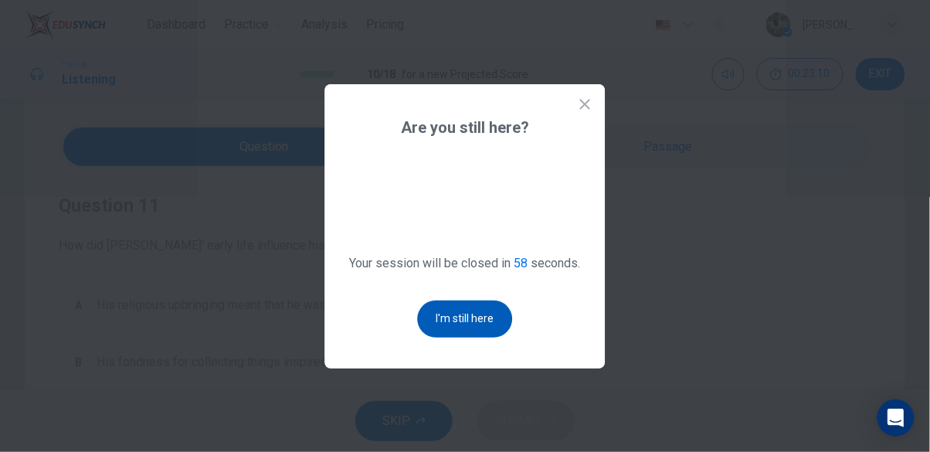
click at [485, 338] on button "I'm still here" at bounding box center [465, 319] width 95 height 37
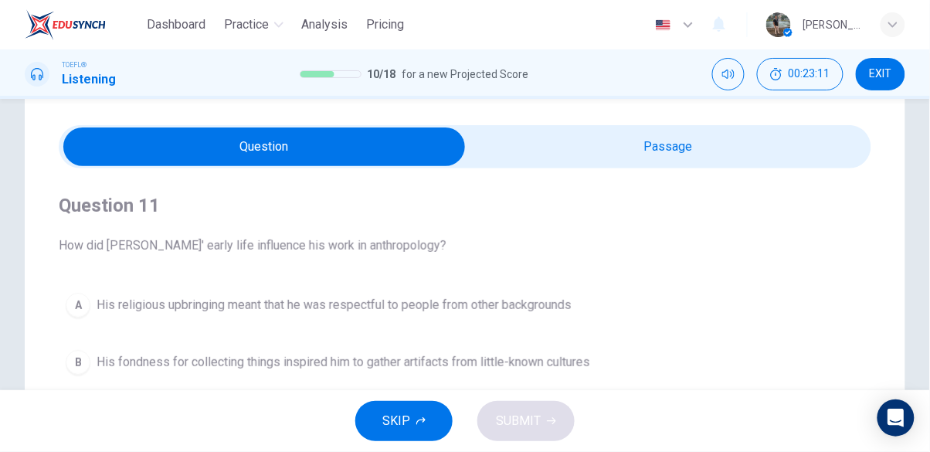
type input "66"
click at [705, 143] on input "checkbox" at bounding box center [264, 147] width 1219 height 39
checkbox input "true"
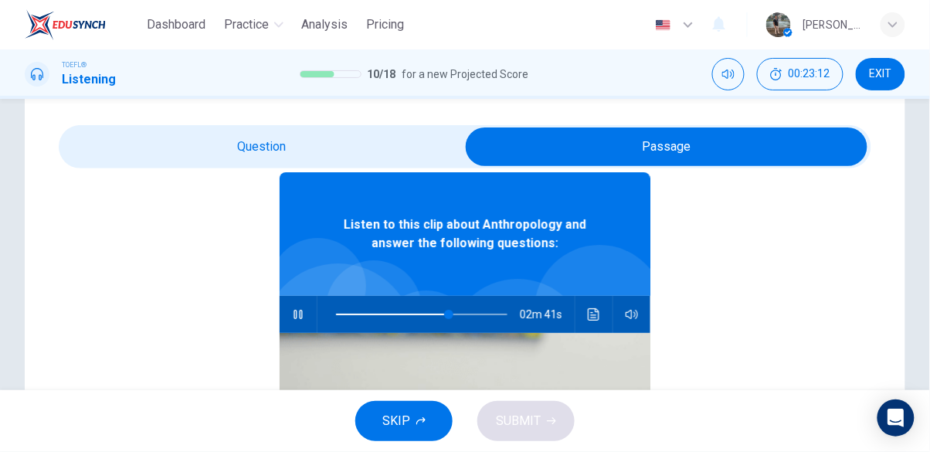
scroll to position [73, 0]
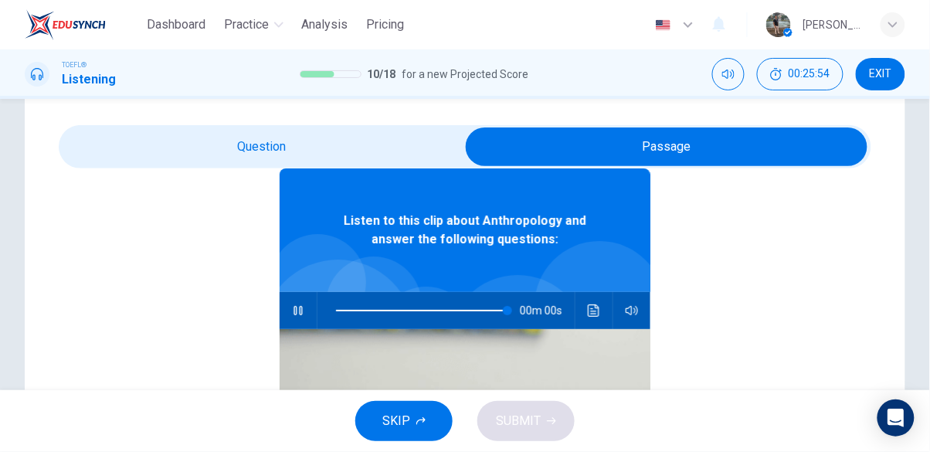
type input "0"
click at [241, 151] on input "checkbox" at bounding box center [666, 147] width 1219 height 39
checkbox input "false"
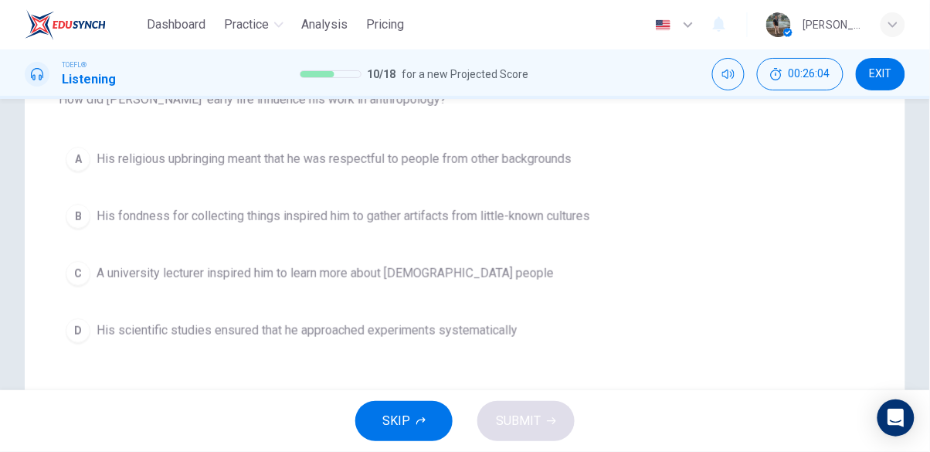
scroll to position [184, 0]
click at [337, 333] on span "His scientific studies ensured that he approached experiments systematically" at bounding box center [307, 331] width 421 height 19
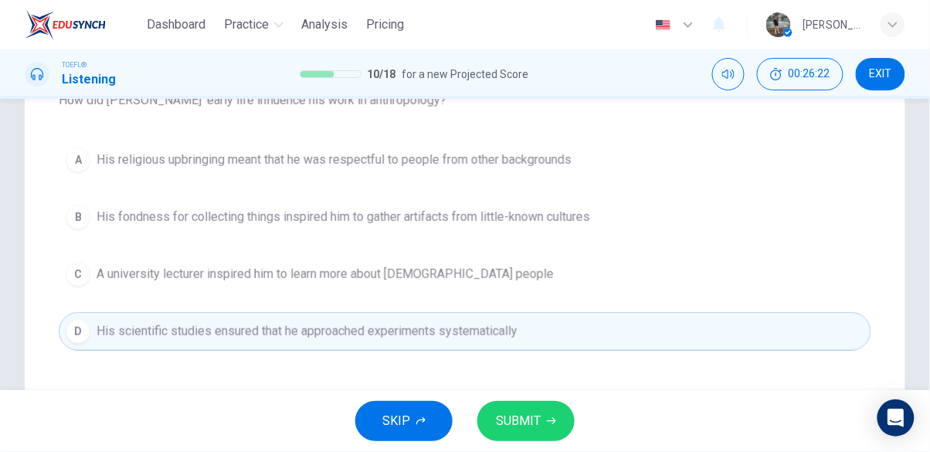
click at [535, 413] on span "SUBMIT" at bounding box center [518, 421] width 45 height 22
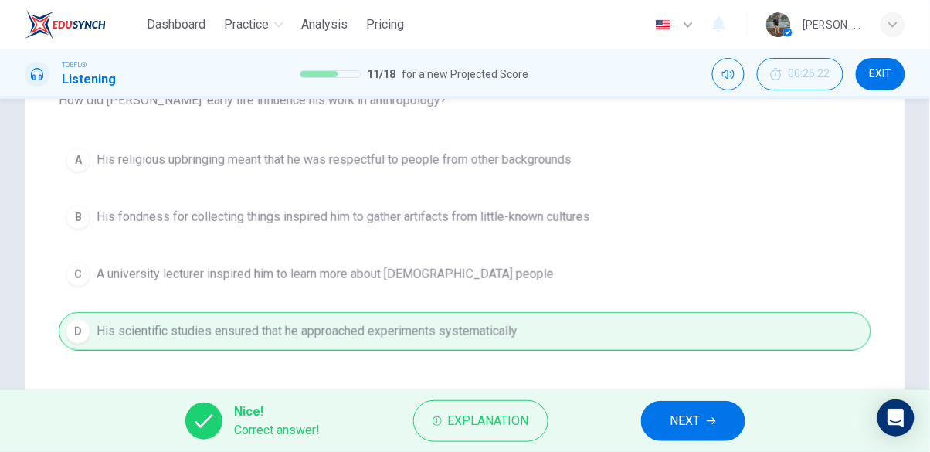
click at [698, 418] on span "NEXT" at bounding box center [686, 421] width 30 height 22
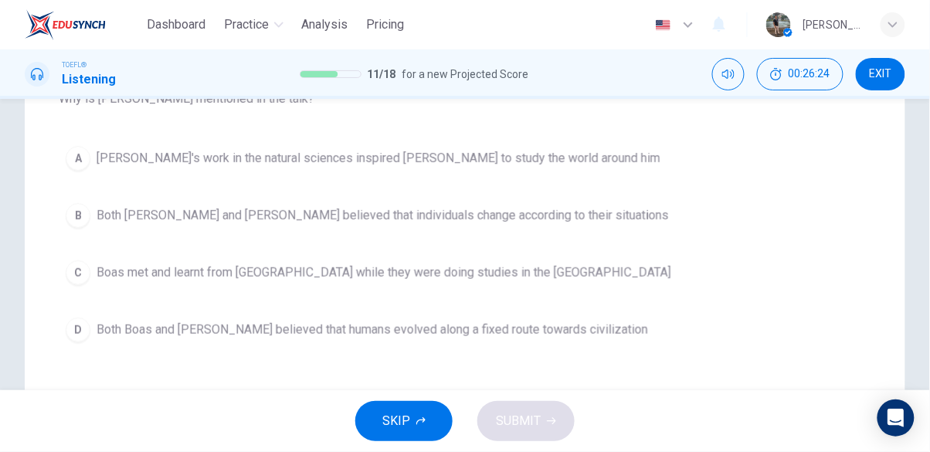
scroll to position [188, 0]
click at [500, 209] on span "Both [PERSON_NAME] and [PERSON_NAME] believed that individuals change according…" at bounding box center [383, 213] width 573 height 19
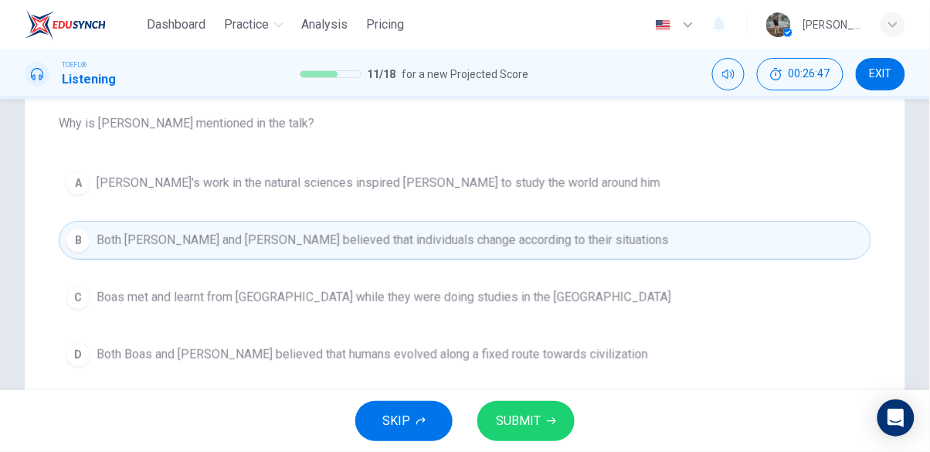
scroll to position [161, 0]
click at [546, 434] on button "SUBMIT" at bounding box center [526, 421] width 97 height 40
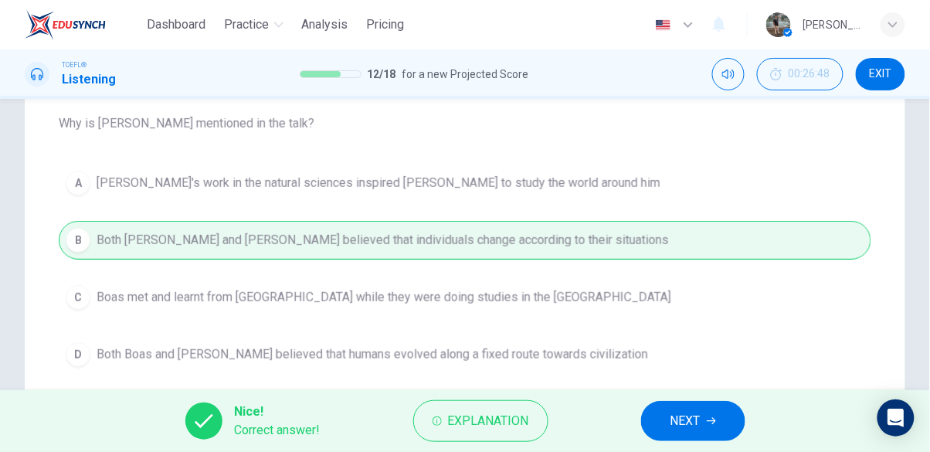
click at [707, 416] on button "NEXT" at bounding box center [693, 421] width 104 height 40
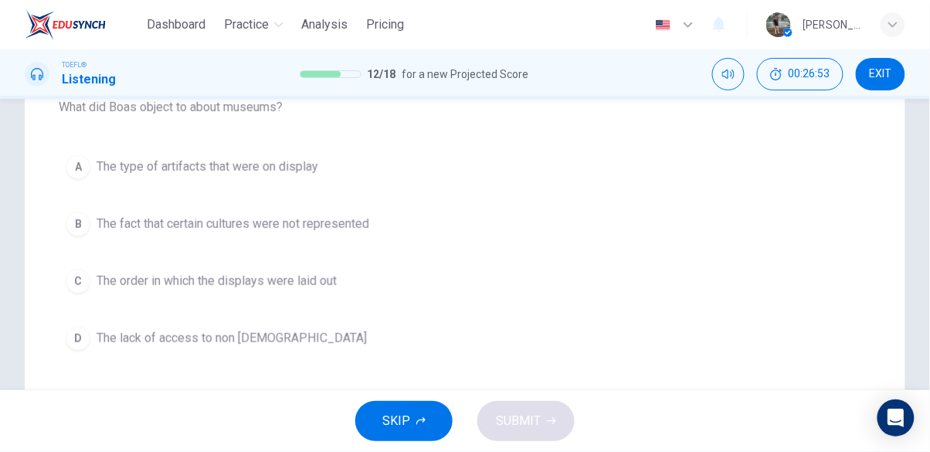
scroll to position [178, 0]
click at [320, 222] on span "The fact that certain cultures were not represented" at bounding box center [233, 223] width 273 height 19
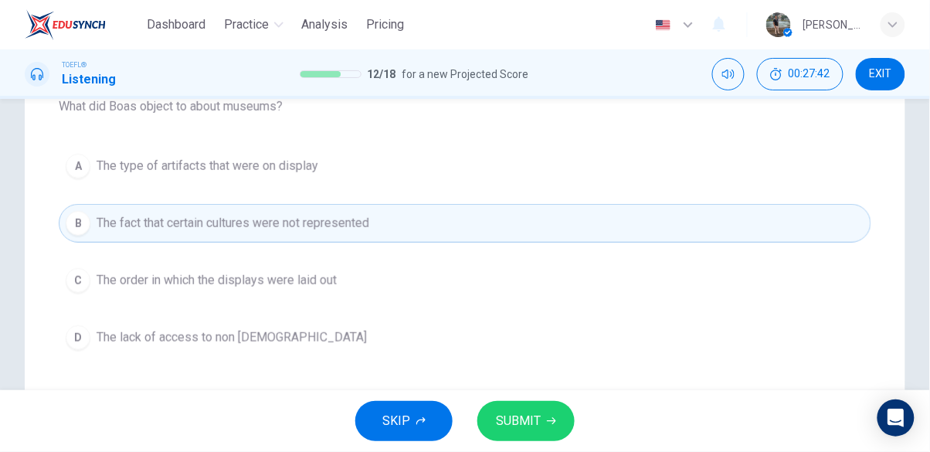
click at [516, 416] on span "SUBMIT" at bounding box center [518, 421] width 45 height 22
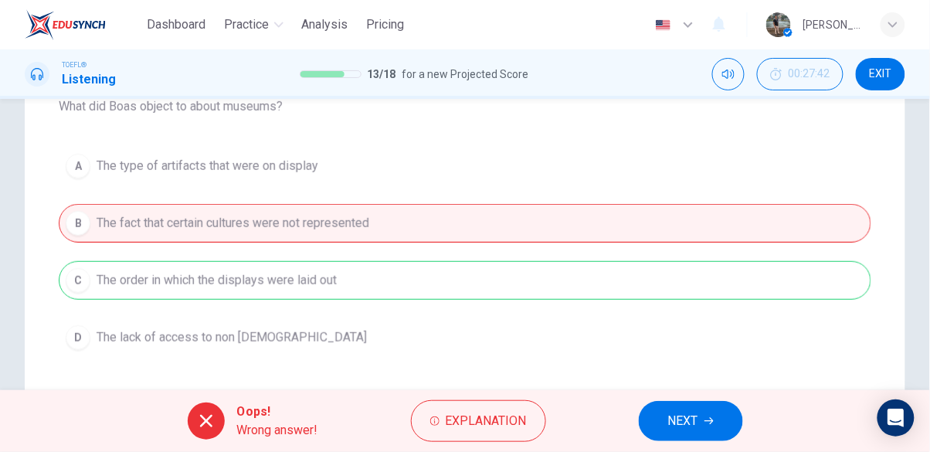
click at [657, 412] on button "NEXT" at bounding box center [691, 421] width 104 height 40
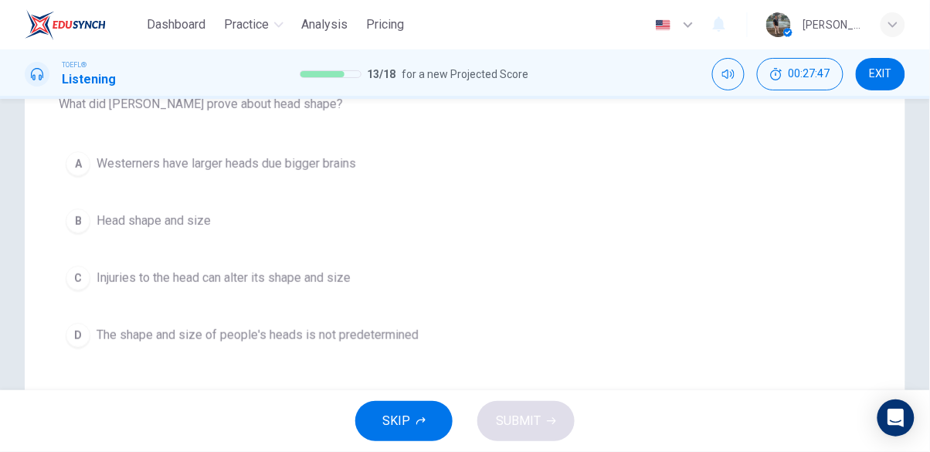
scroll to position [182, 0]
click at [165, 342] on span "The shape and size of people's heads is not predetermined" at bounding box center [258, 334] width 322 height 19
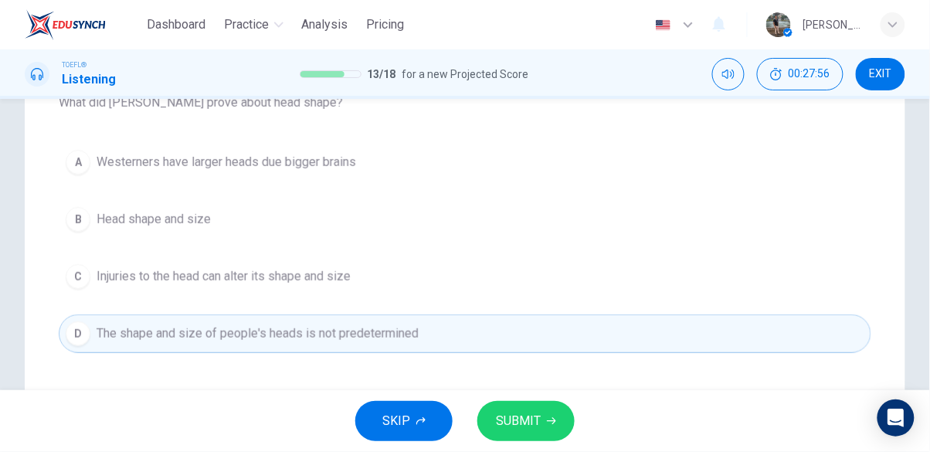
click at [552, 425] on icon "button" at bounding box center [551, 421] width 9 height 9
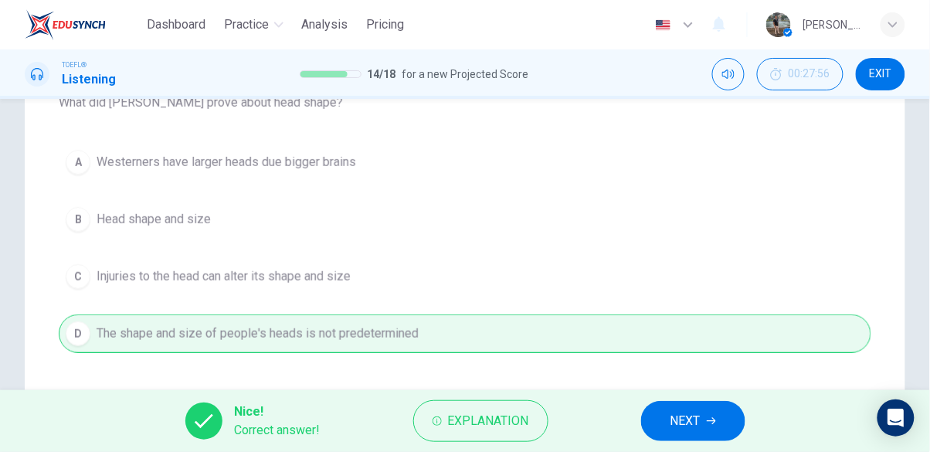
click at [693, 427] on span "NEXT" at bounding box center [686, 421] width 30 height 22
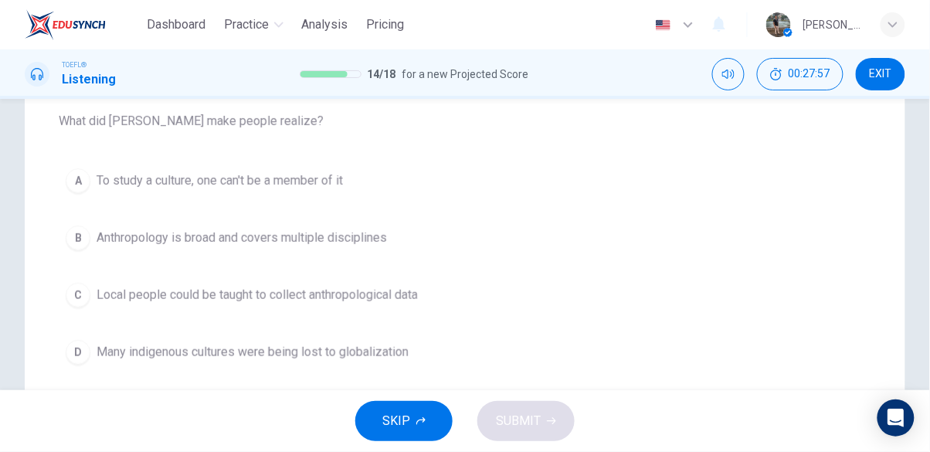
scroll to position [172, 0]
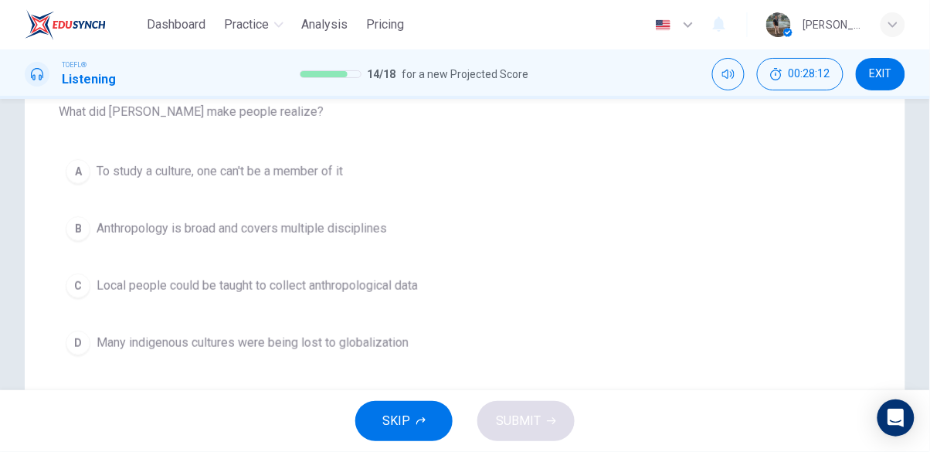
click at [114, 351] on span "Many indigenous cultures were being lost to globalization" at bounding box center [253, 343] width 312 height 19
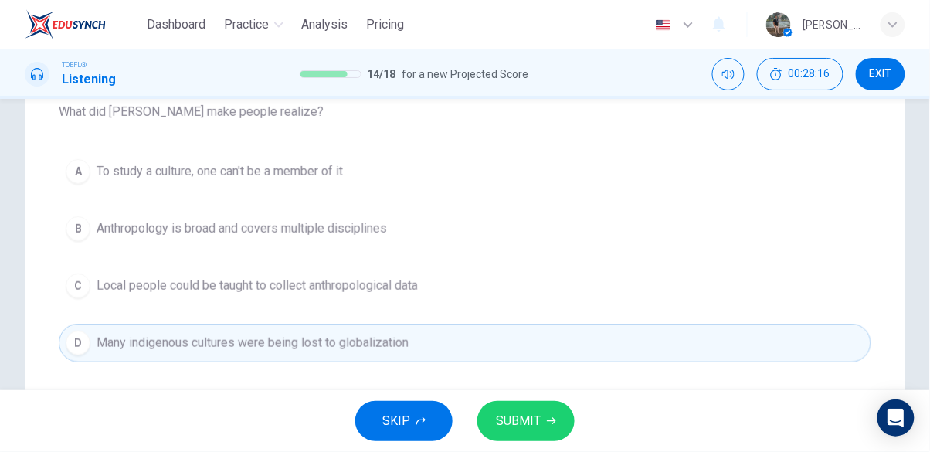
click at [211, 233] on span "Anthropology is broad and covers multiple disciplines" at bounding box center [242, 228] width 291 height 19
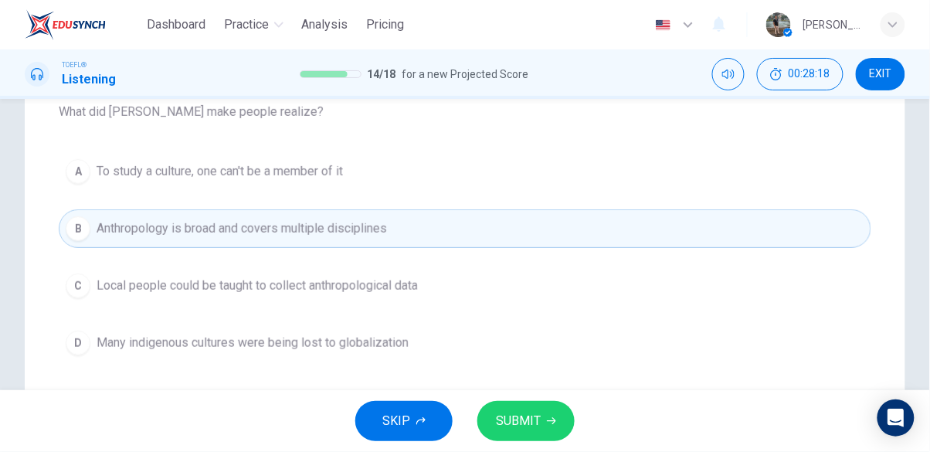
click at [553, 425] on icon "button" at bounding box center [551, 421] width 9 height 9
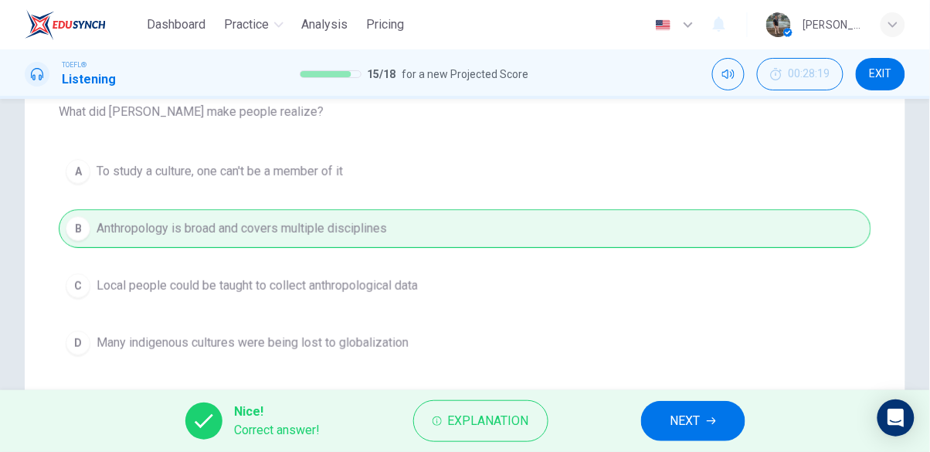
click at [703, 423] on button "NEXT" at bounding box center [693, 421] width 104 height 40
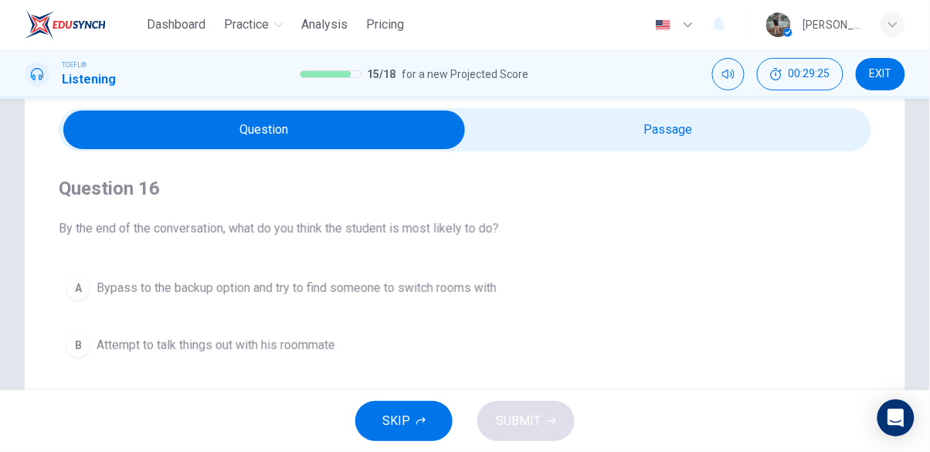
scroll to position [57, 0]
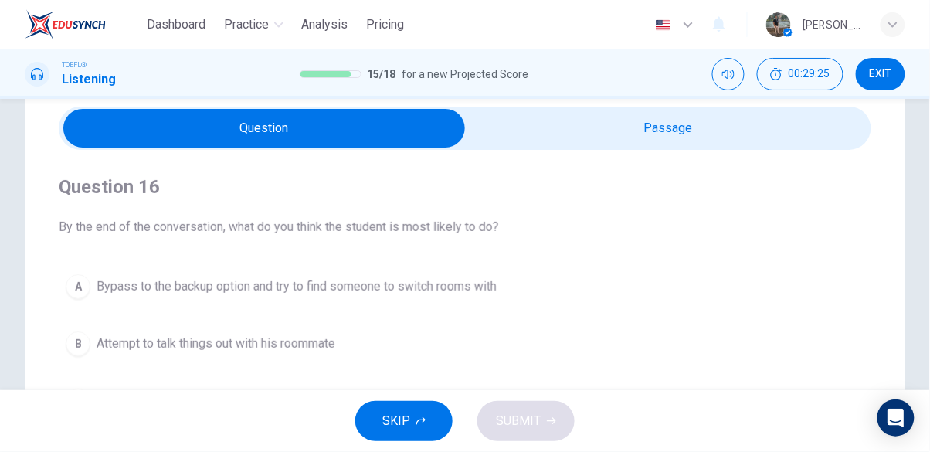
click at [658, 124] on input "checkbox" at bounding box center [264, 128] width 1219 height 39
checkbox input "true"
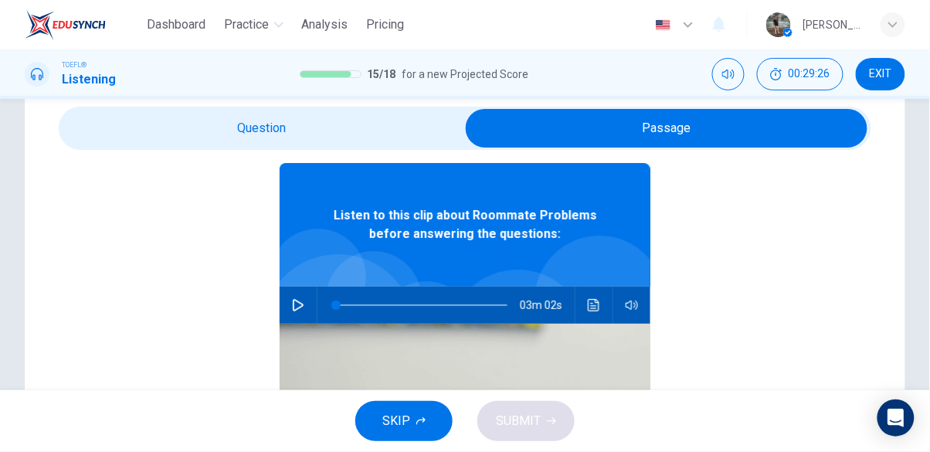
scroll to position [87, 0]
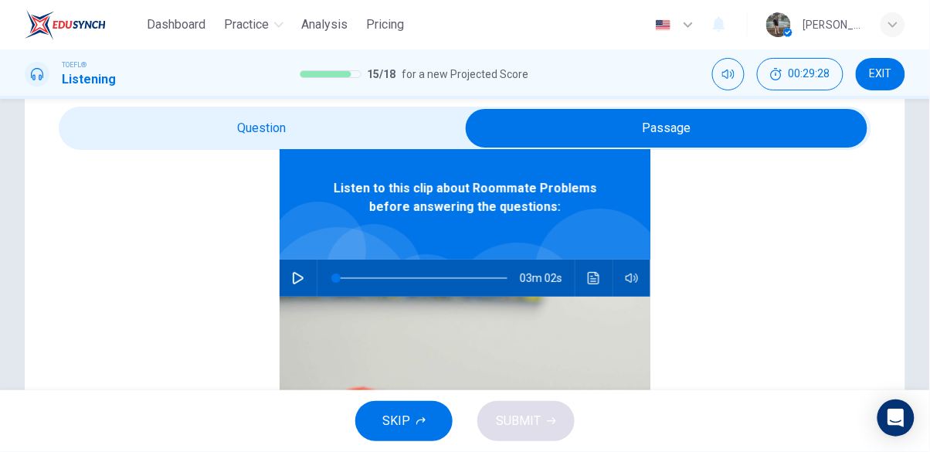
click at [297, 281] on icon "button" at bounding box center [298, 278] width 11 height 12
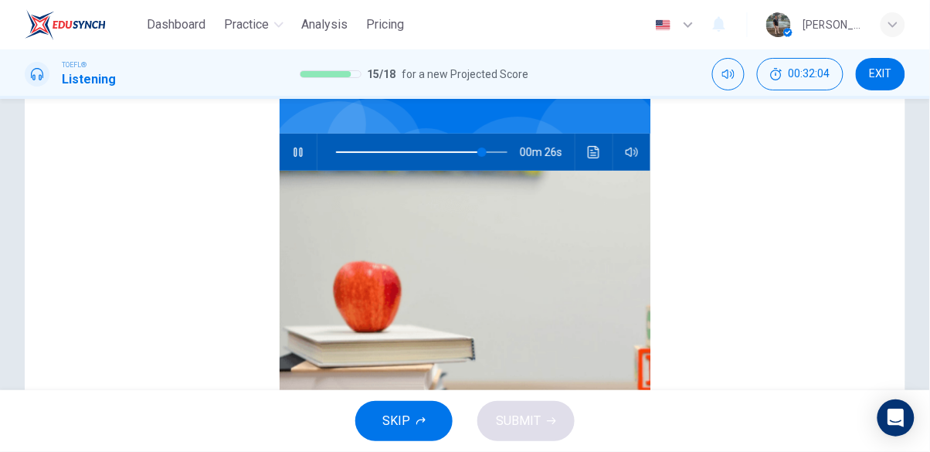
scroll to position [0, 0]
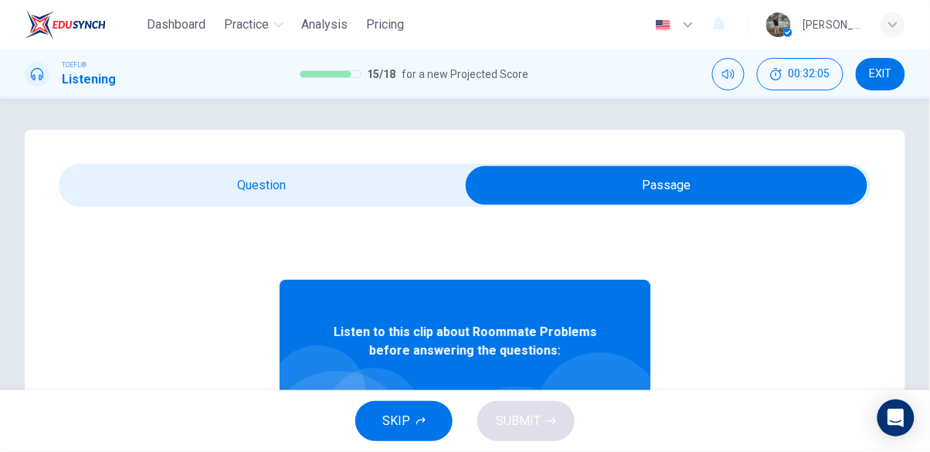
type input "86"
click at [303, 184] on input "checkbox" at bounding box center [666, 185] width 1219 height 39
checkbox input "false"
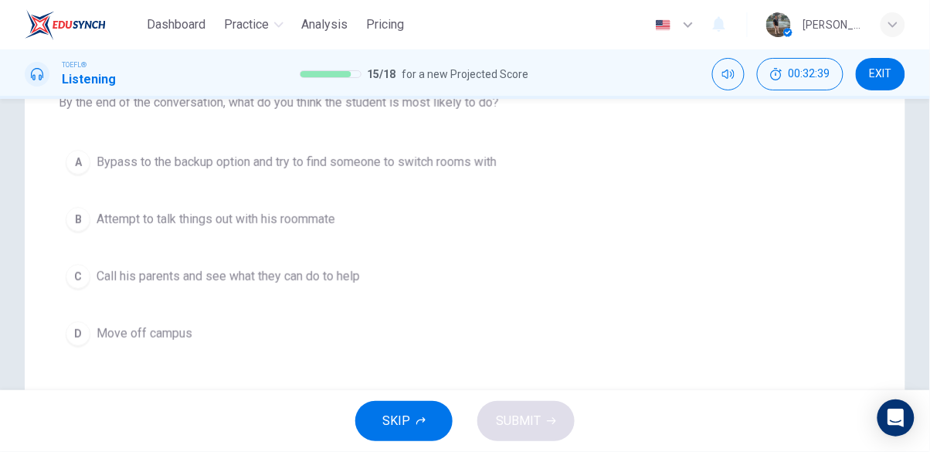
scroll to position [183, 0]
click at [279, 227] on button "B Attempt to talk things out with his roommate" at bounding box center [465, 218] width 813 height 39
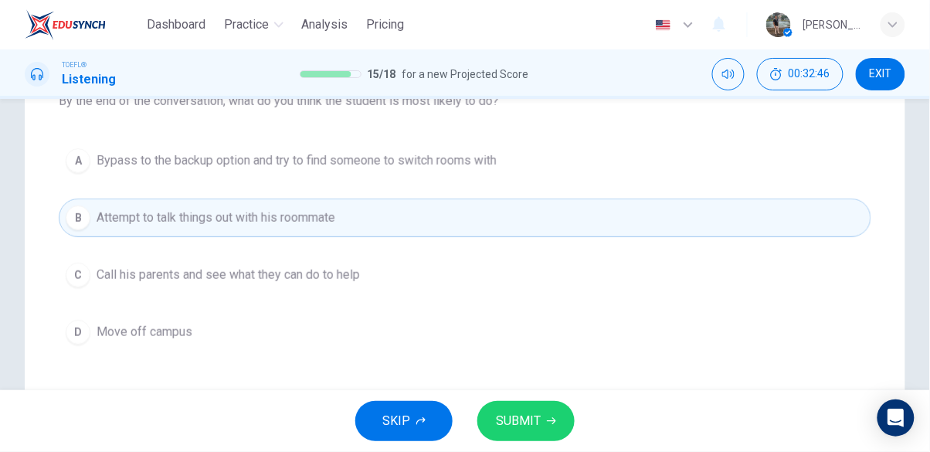
click at [542, 427] on button "SUBMIT" at bounding box center [526, 421] width 97 height 40
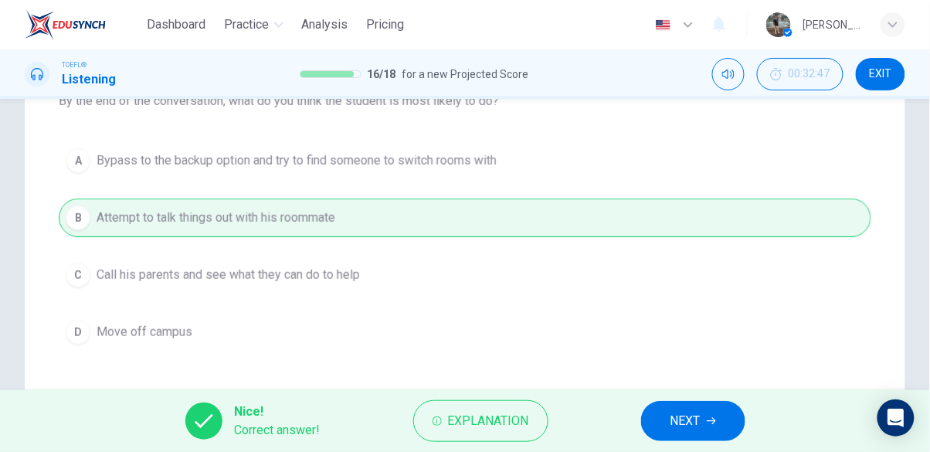
click at [697, 420] on span "NEXT" at bounding box center [686, 421] width 30 height 22
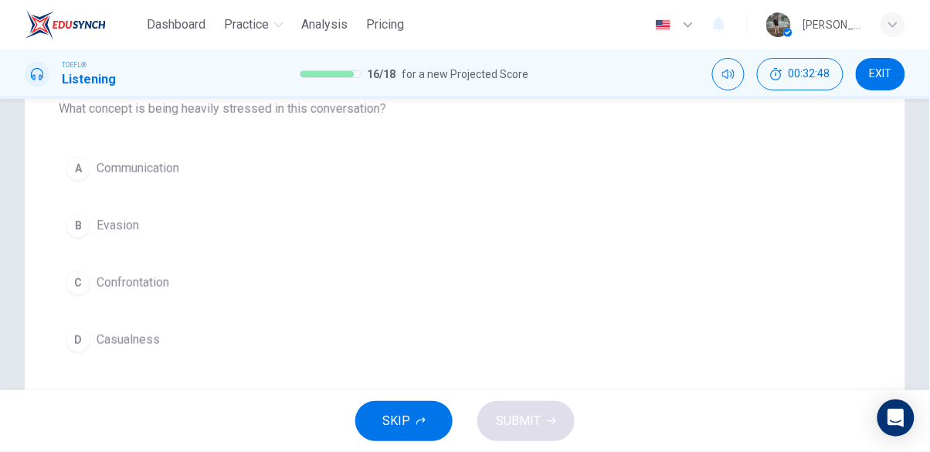
scroll to position [175, 0]
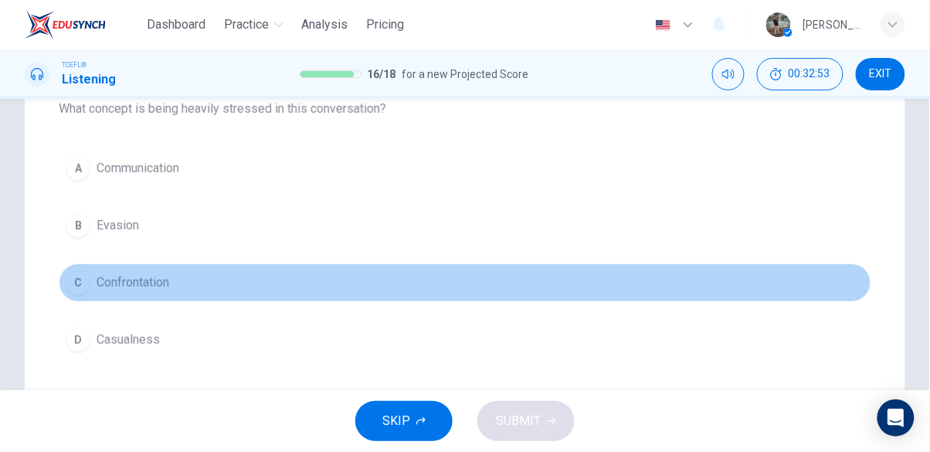
click at [111, 291] on button "C Confrontation" at bounding box center [465, 283] width 813 height 39
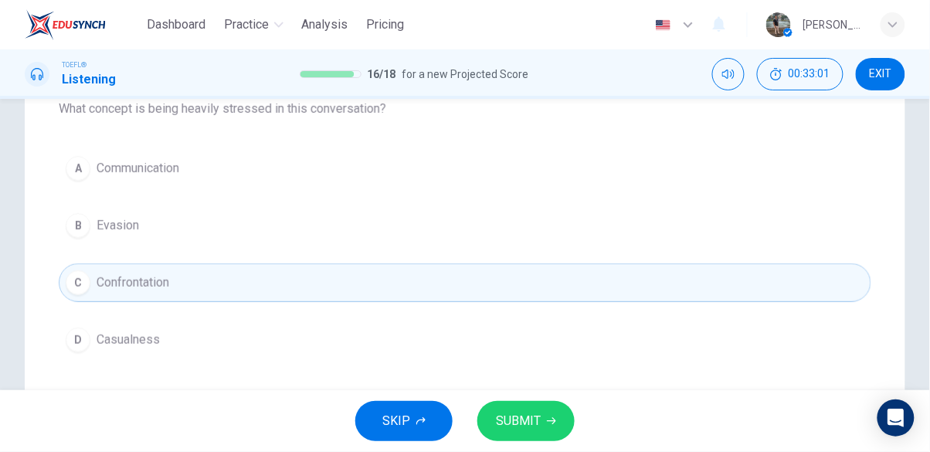
click at [218, 155] on button "A Communication" at bounding box center [465, 168] width 813 height 39
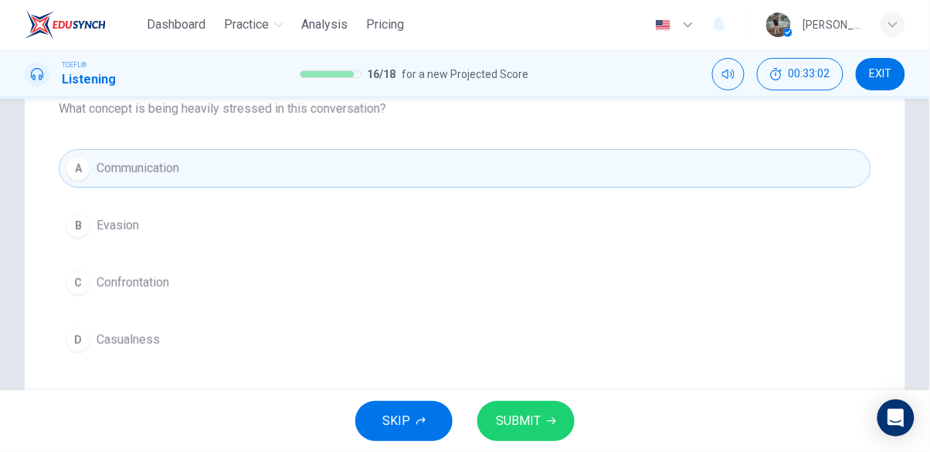
click at [552, 426] on button "SUBMIT" at bounding box center [526, 421] width 97 height 40
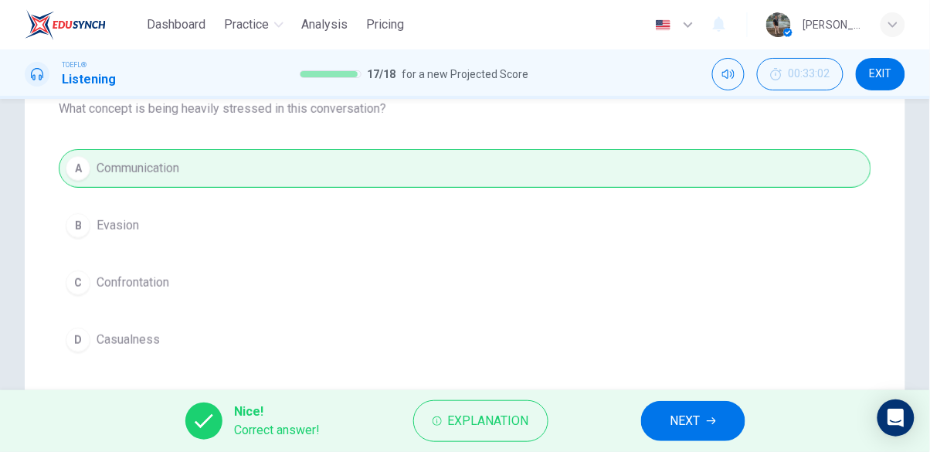
click at [706, 421] on button "NEXT" at bounding box center [693, 421] width 104 height 40
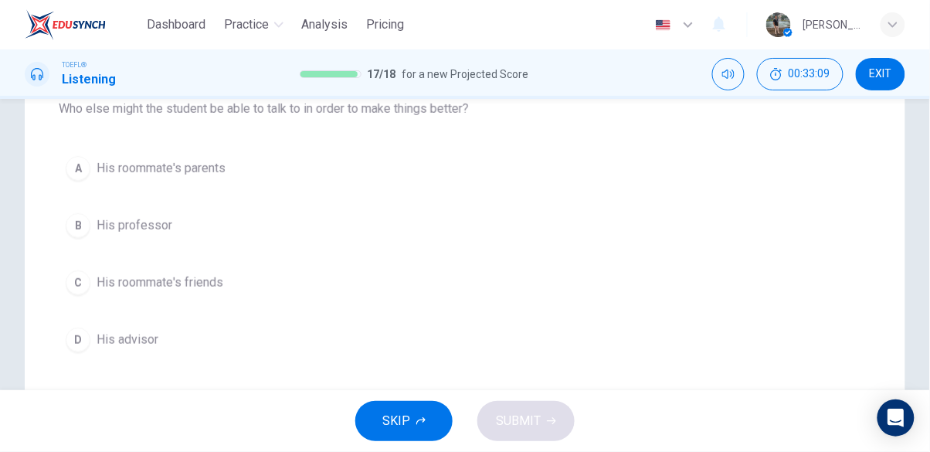
click at [161, 347] on button "D His advisor" at bounding box center [465, 340] width 813 height 39
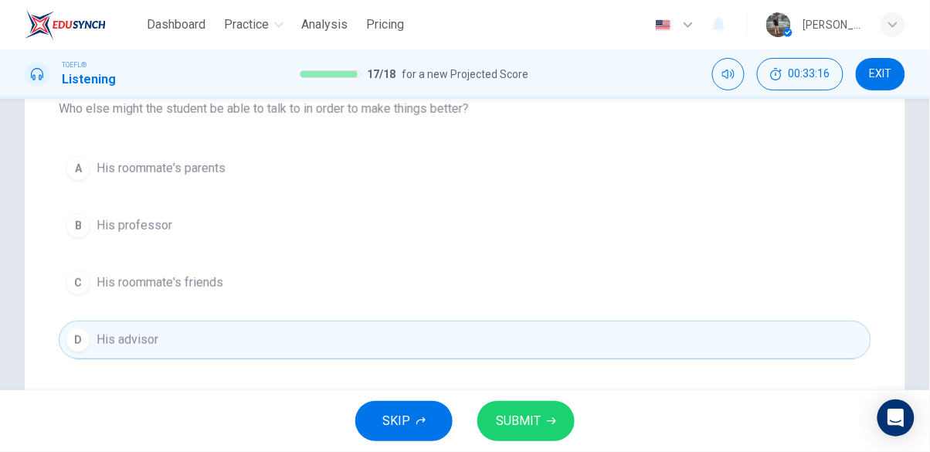
click at [543, 427] on button "SUBMIT" at bounding box center [526, 421] width 97 height 40
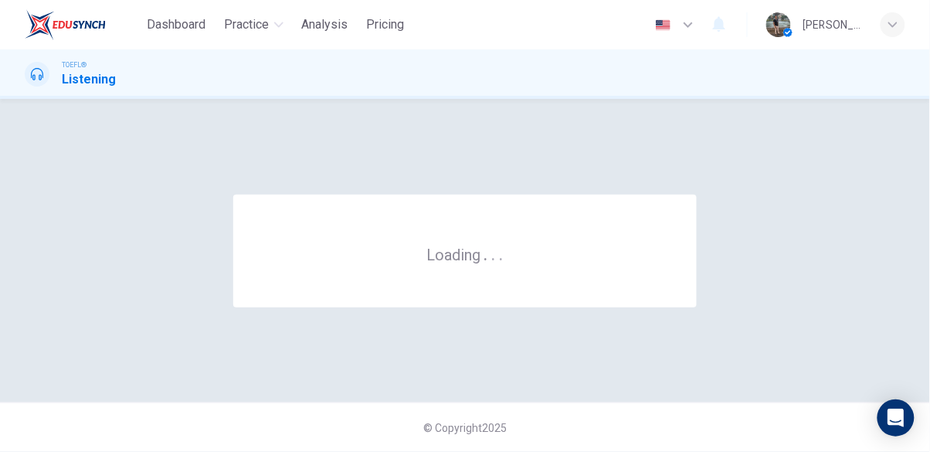
scroll to position [0, 0]
